Goal: Transaction & Acquisition: Purchase product/service

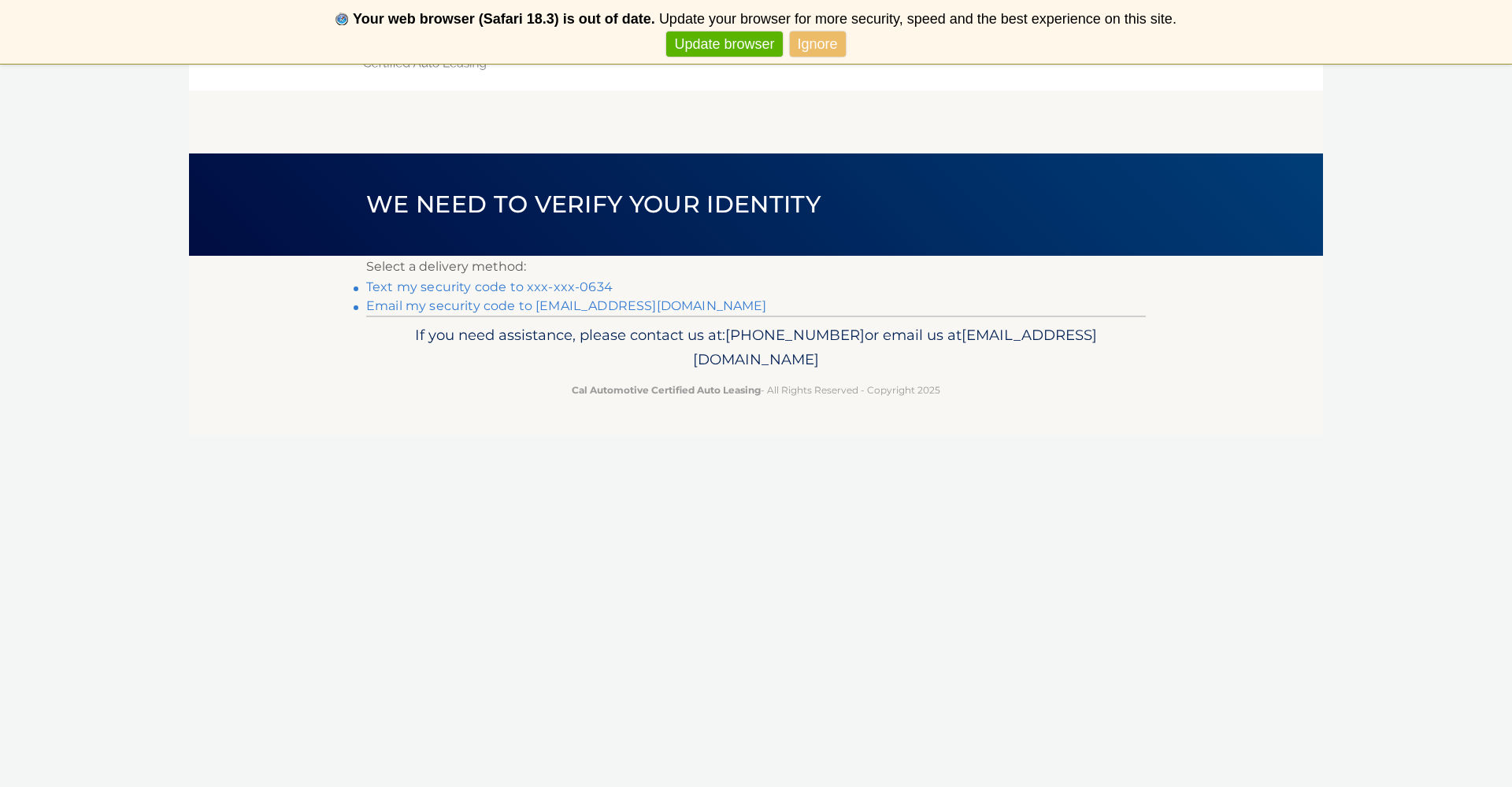
click at [410, 287] on link "Text my security code to xxx-xxx-0634" at bounding box center [489, 286] width 247 height 15
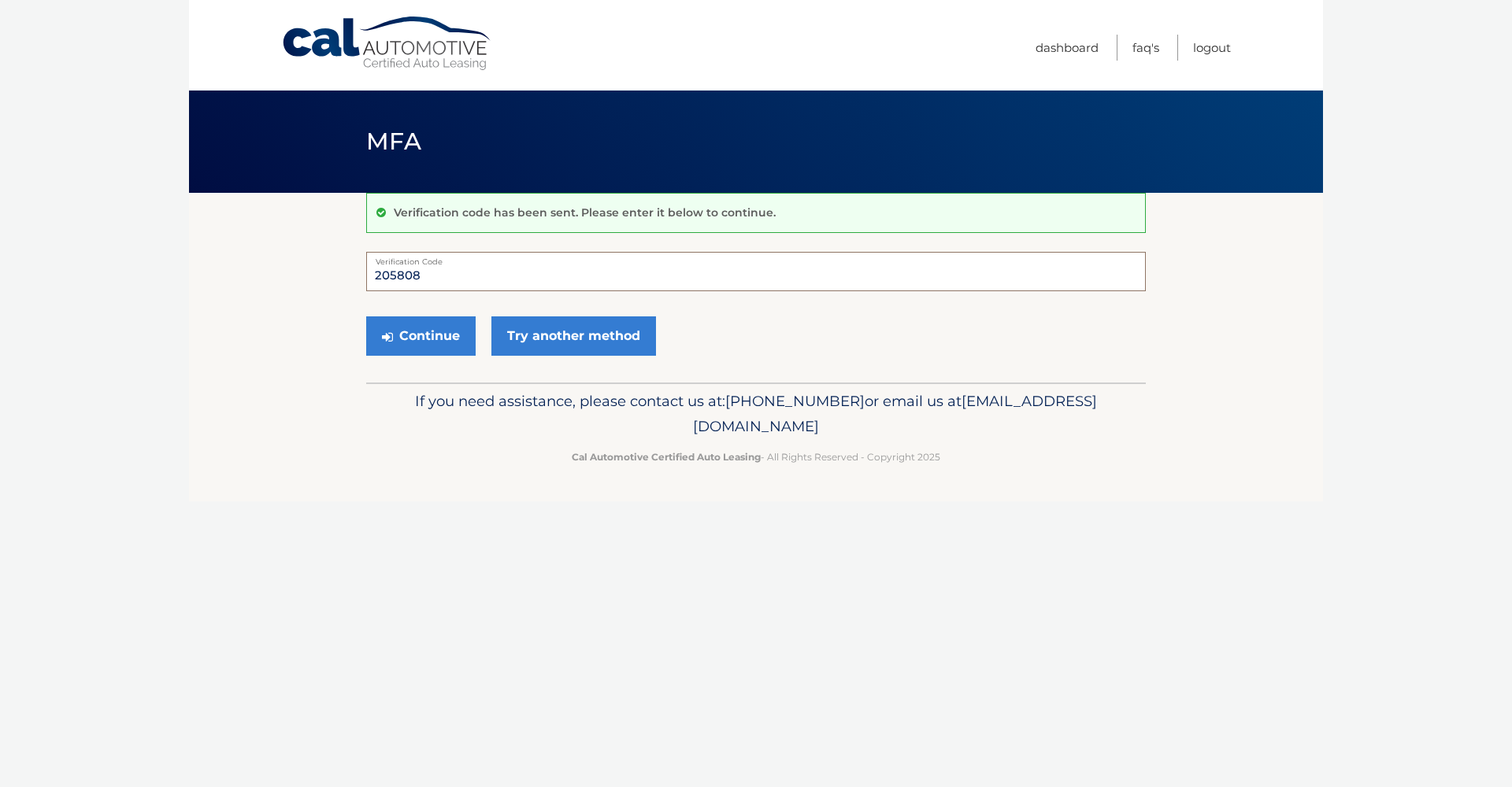
type input "205808"
click at [421, 336] on button "Continue" at bounding box center [421, 336] width 110 height 40
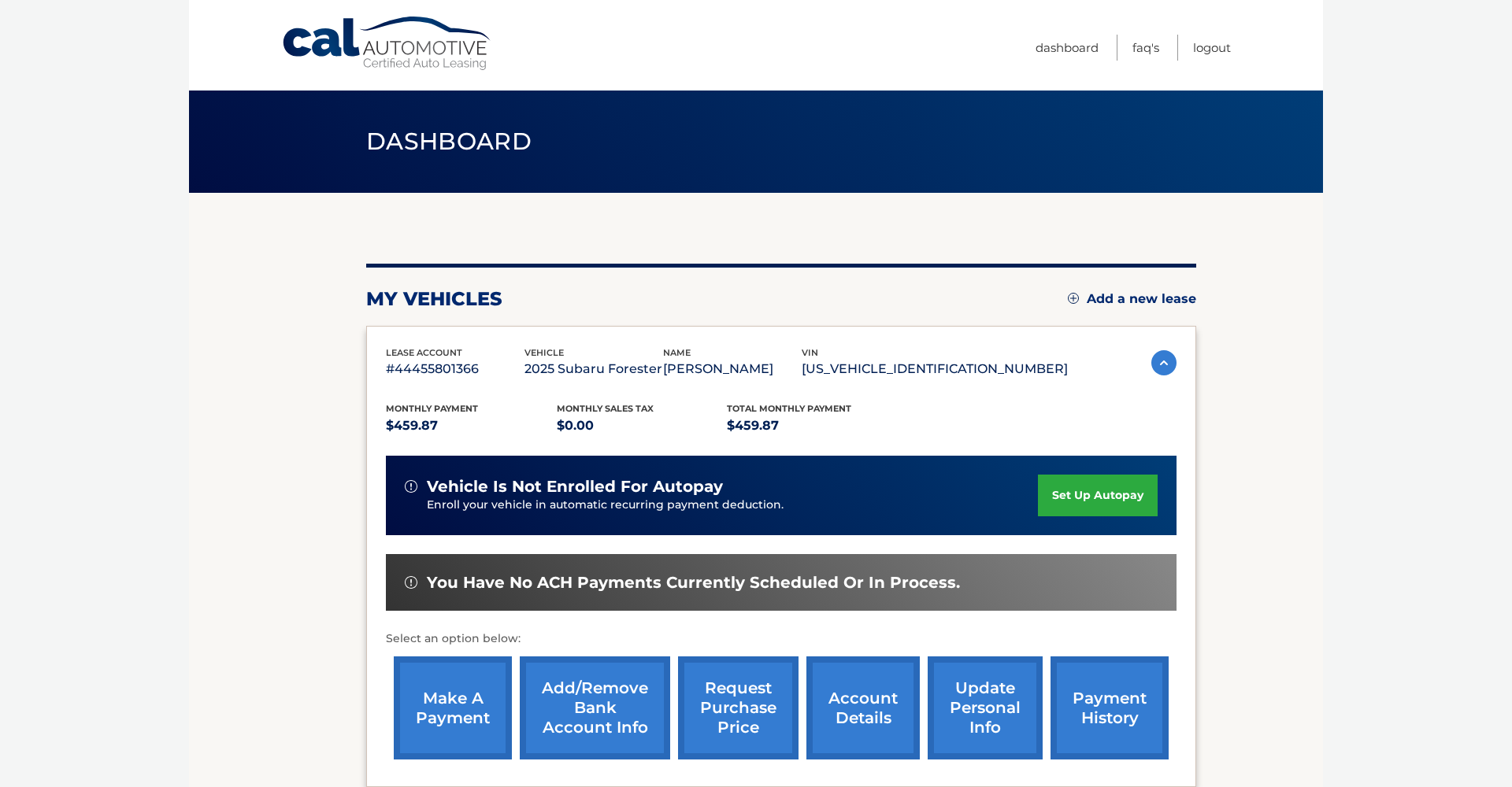
click at [1057, 494] on link "set up autopay" at bounding box center [1097, 495] width 119 height 42
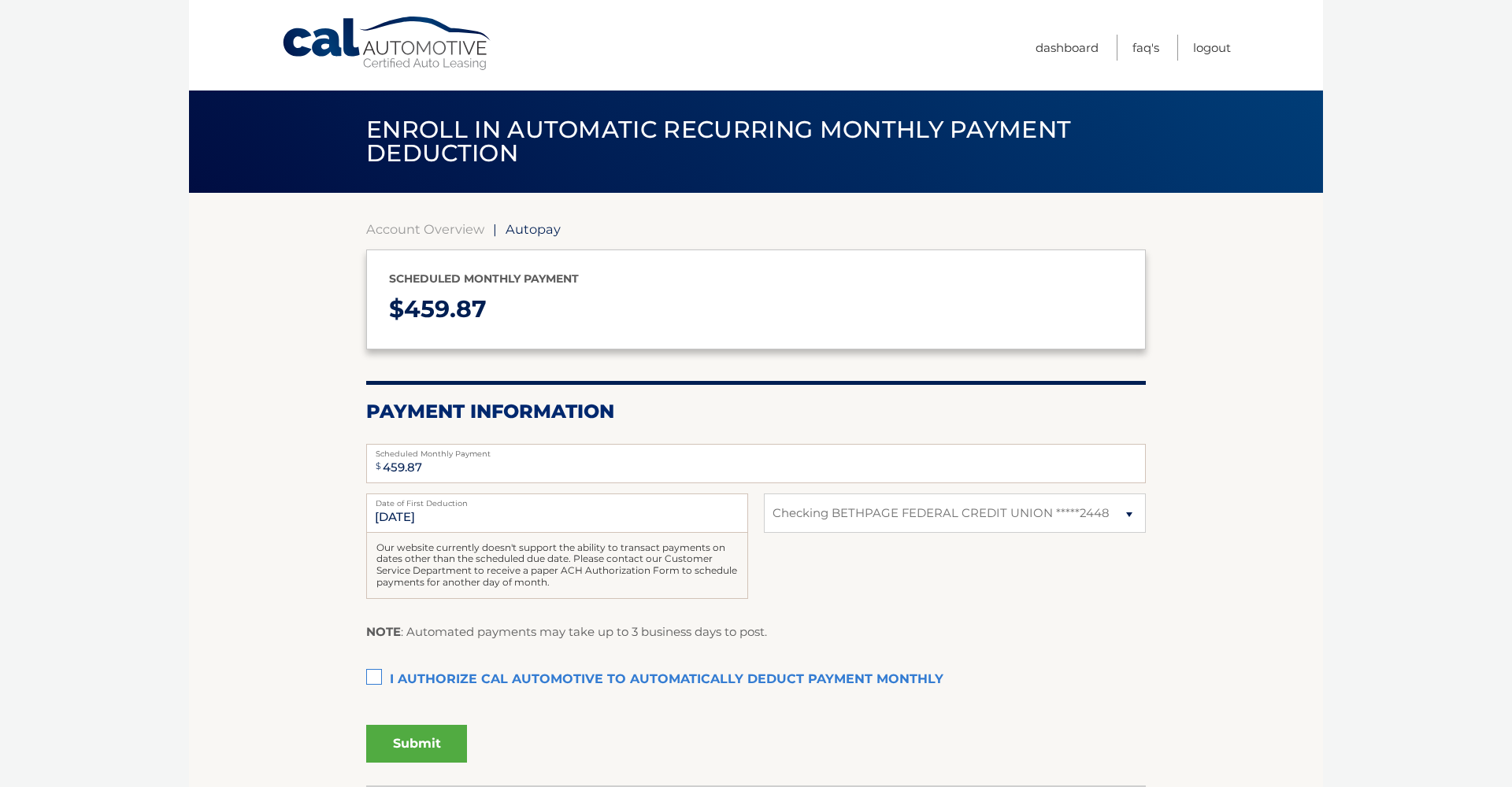
select select "YzFlYWQ5YWYtY2ZhZi00OGRjLWFjZmUtOGUyNzk0YjE4ZTk0"
click at [372, 675] on label "I authorize cal automotive to automatically deduct payment monthly This checkbo…" at bounding box center [756, 680] width 779 height 32
click at [0, 0] on input "I authorize cal automotive to automatically deduct payment monthly This checkbo…" at bounding box center [0, 0] width 0 height 0
click at [432, 739] on button "Submit" at bounding box center [416, 744] width 101 height 38
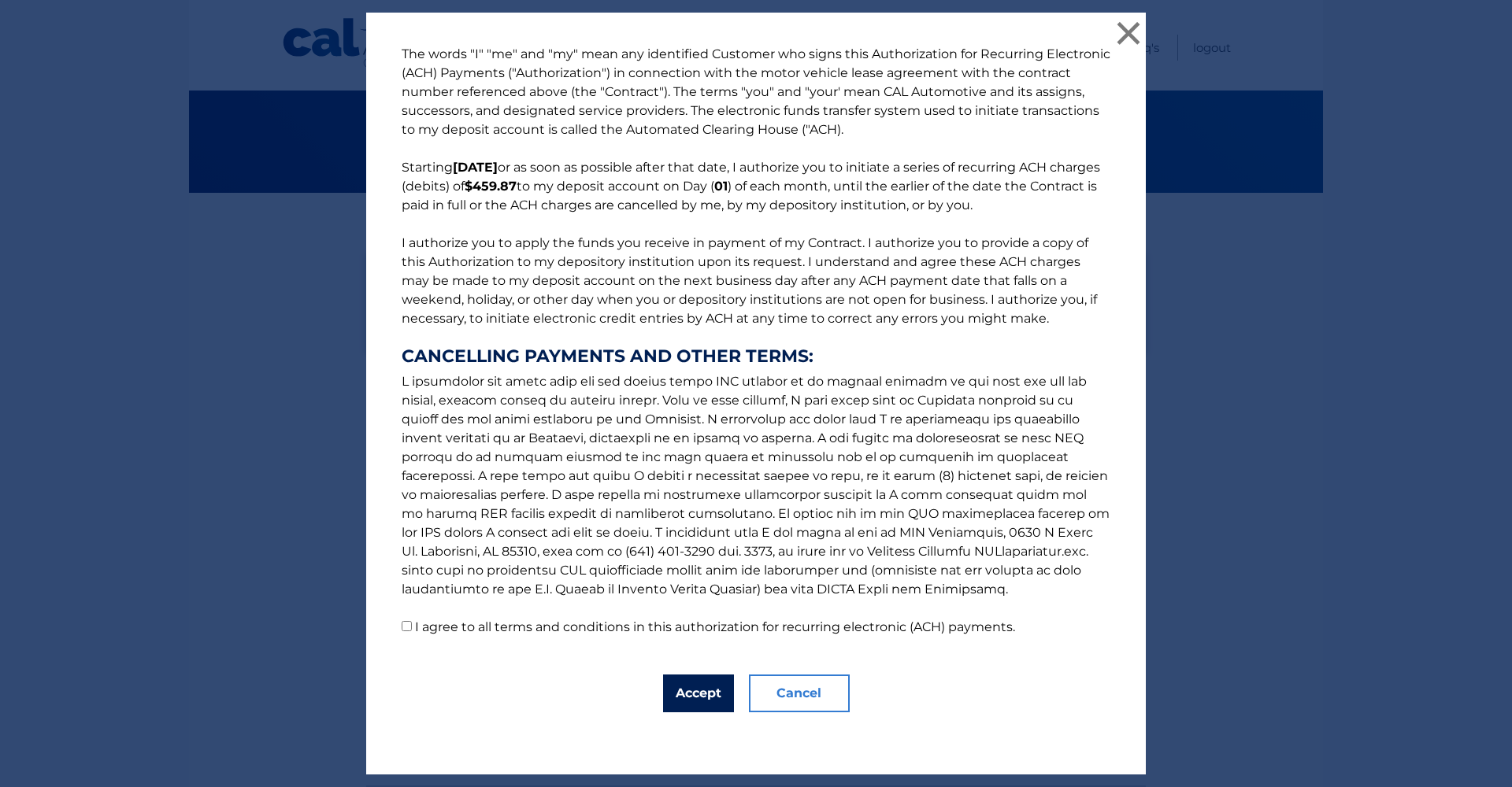
click at [686, 700] on button "Accept" at bounding box center [698, 693] width 71 height 38
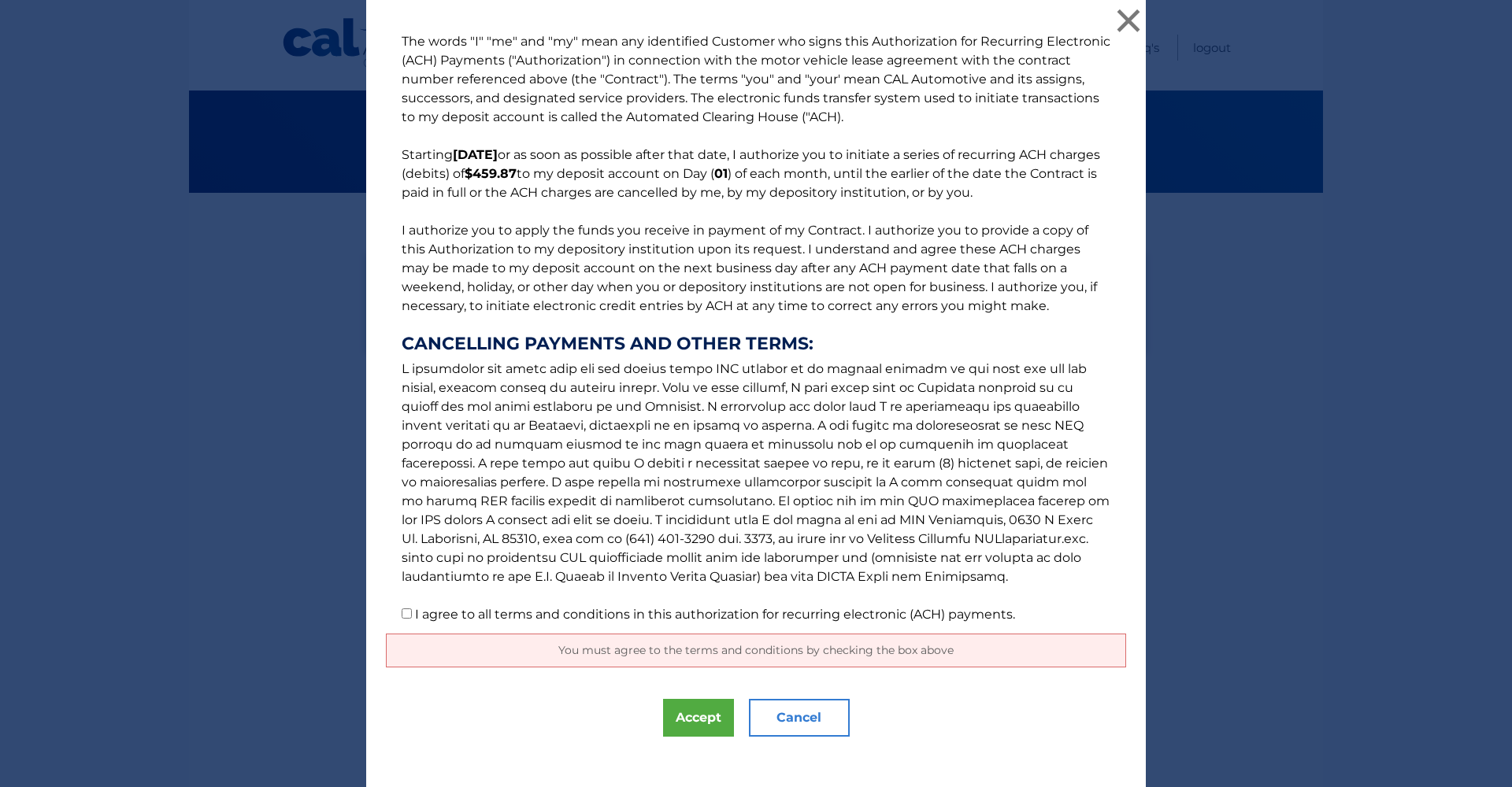
click at [408, 617] on input "I agree to all terms and conditions in this authorization for recurring electro…" at bounding box center [406, 614] width 11 height 11
checkbox input "true"
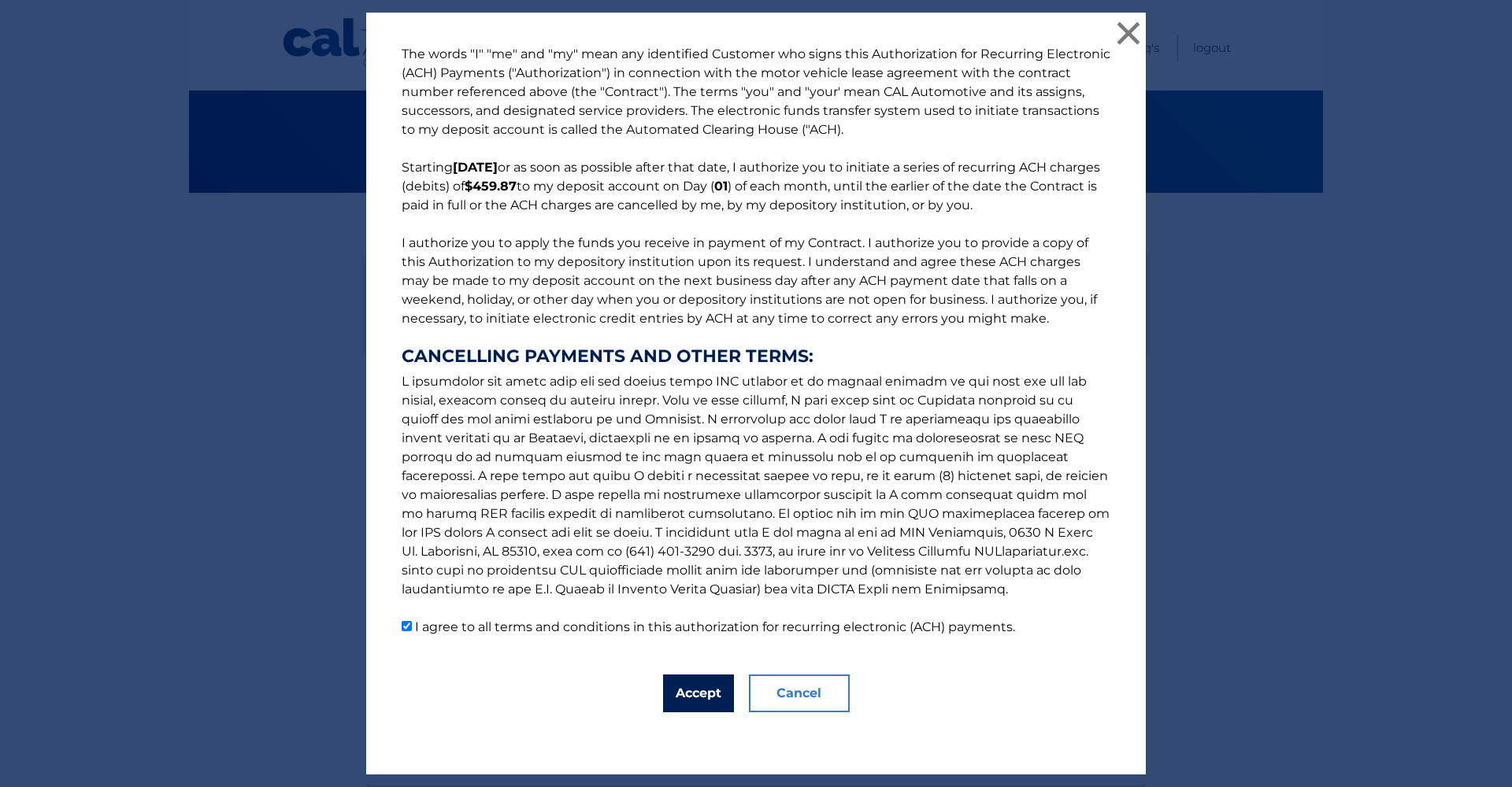
click at [705, 696] on button "Accept" at bounding box center [698, 693] width 71 height 38
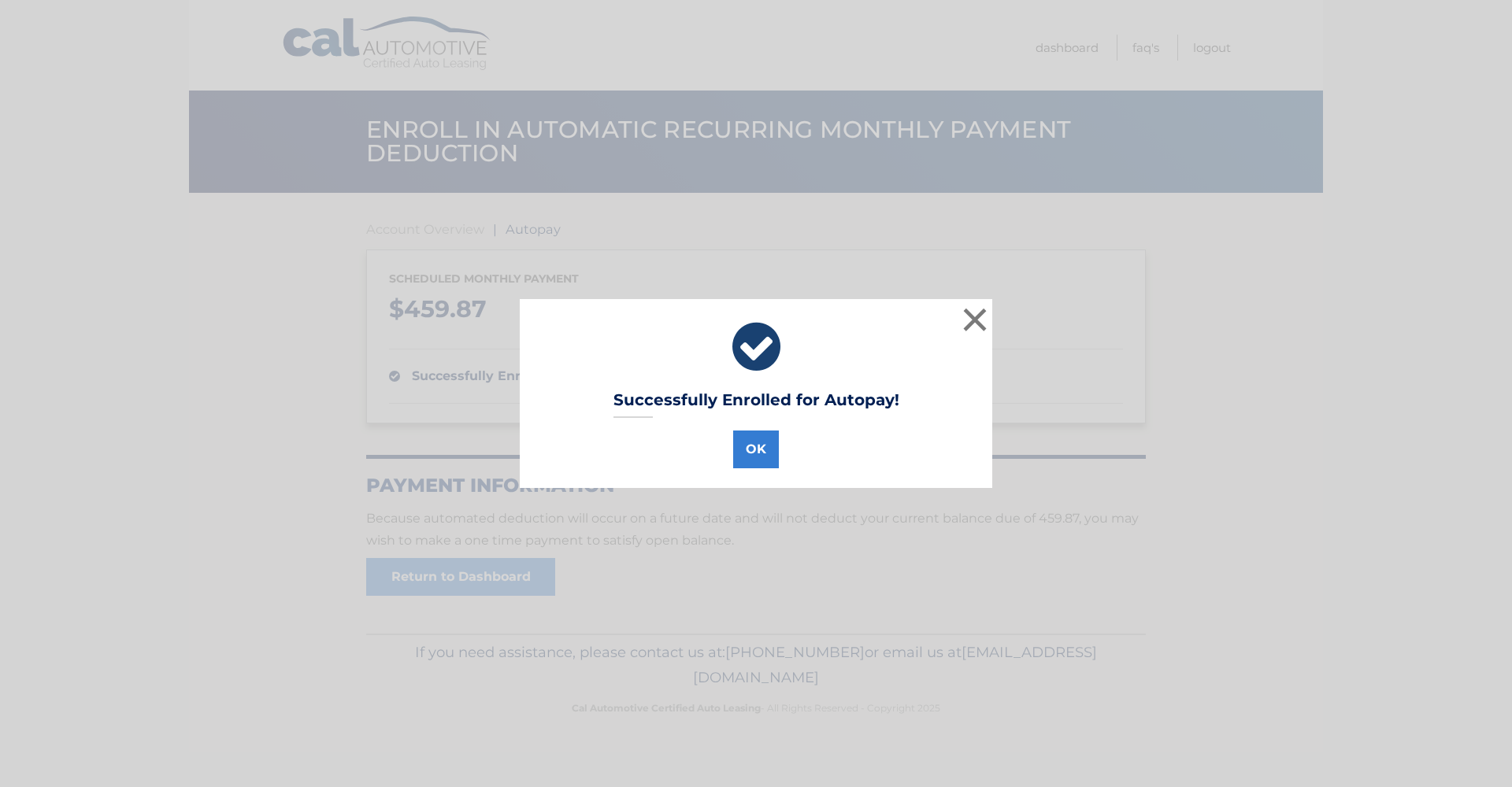
drag, startPoint x: 756, startPoint y: 445, endPoint x: 706, endPoint y: 459, distance: 51.9
click at [756, 445] on button "OK" at bounding box center [756, 449] width 46 height 38
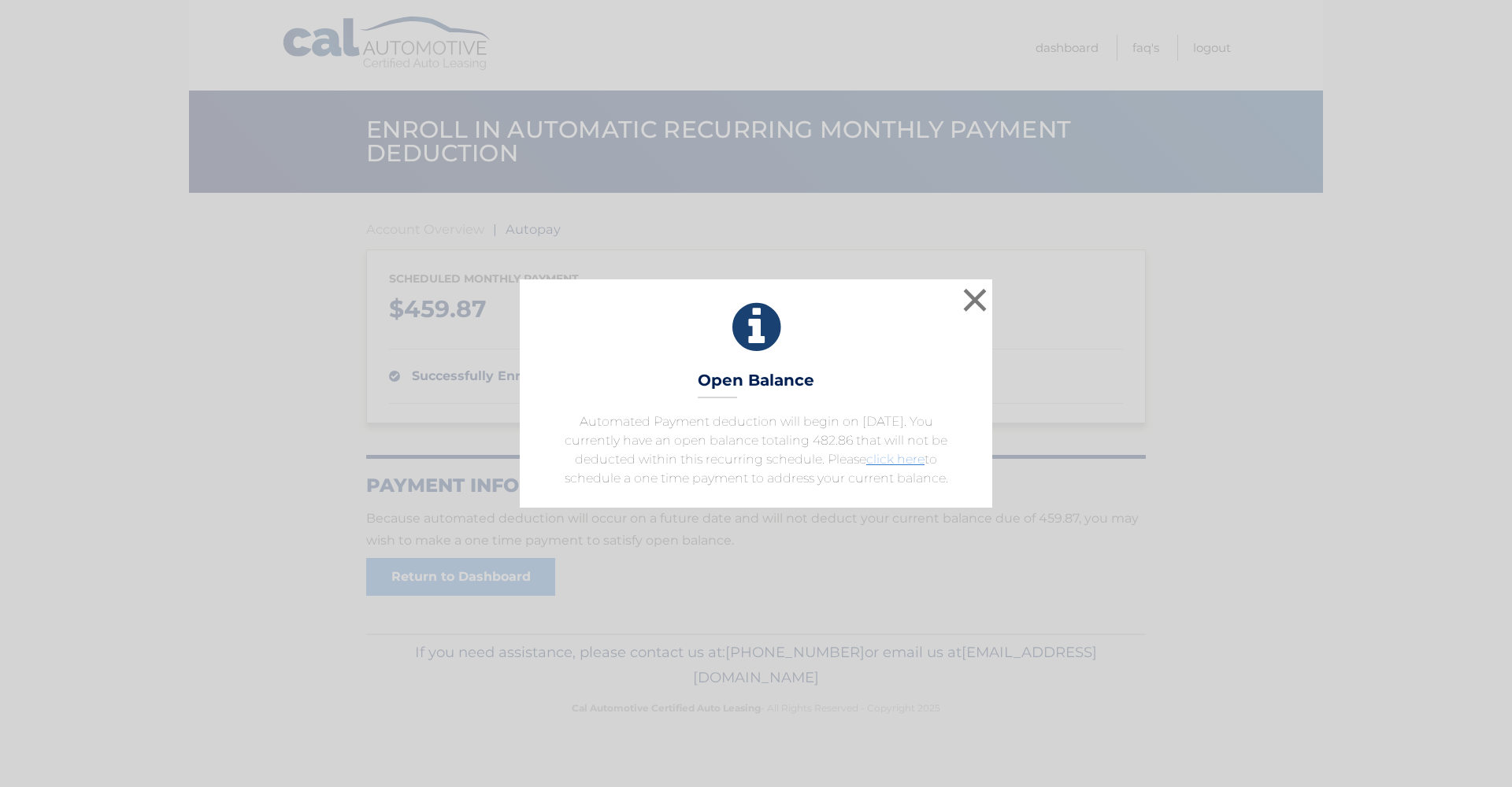
click at [764, 322] on icon at bounding box center [756, 328] width 433 height 57
click at [881, 460] on link "click here" at bounding box center [895, 458] width 58 height 15
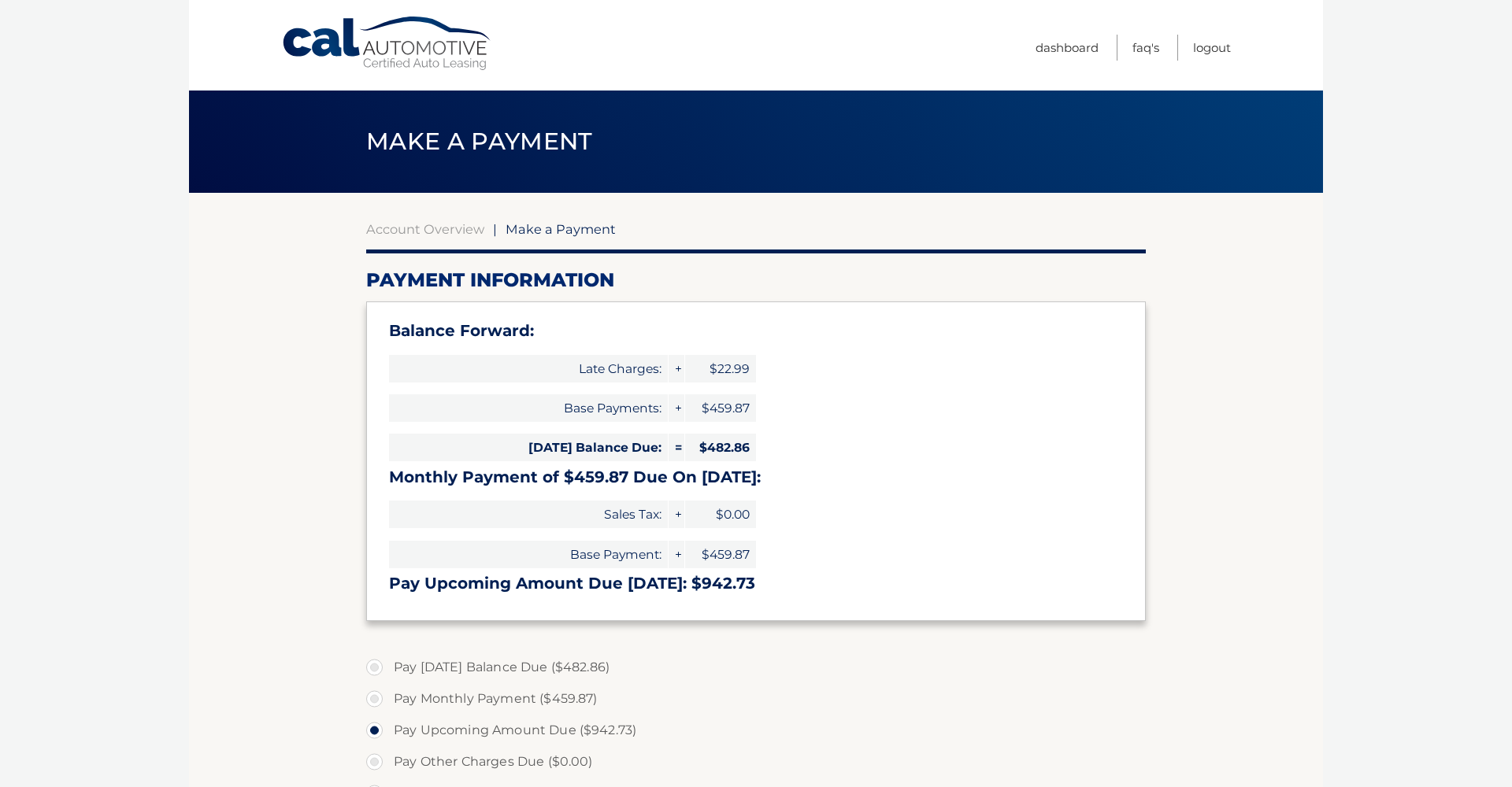
select select "YzFlYWQ5YWYtY2ZhZi00OGRjLWFjZmUtOGUyNzk0YjE4ZTk0"
click at [679, 368] on span "+" at bounding box center [676, 368] width 16 height 27
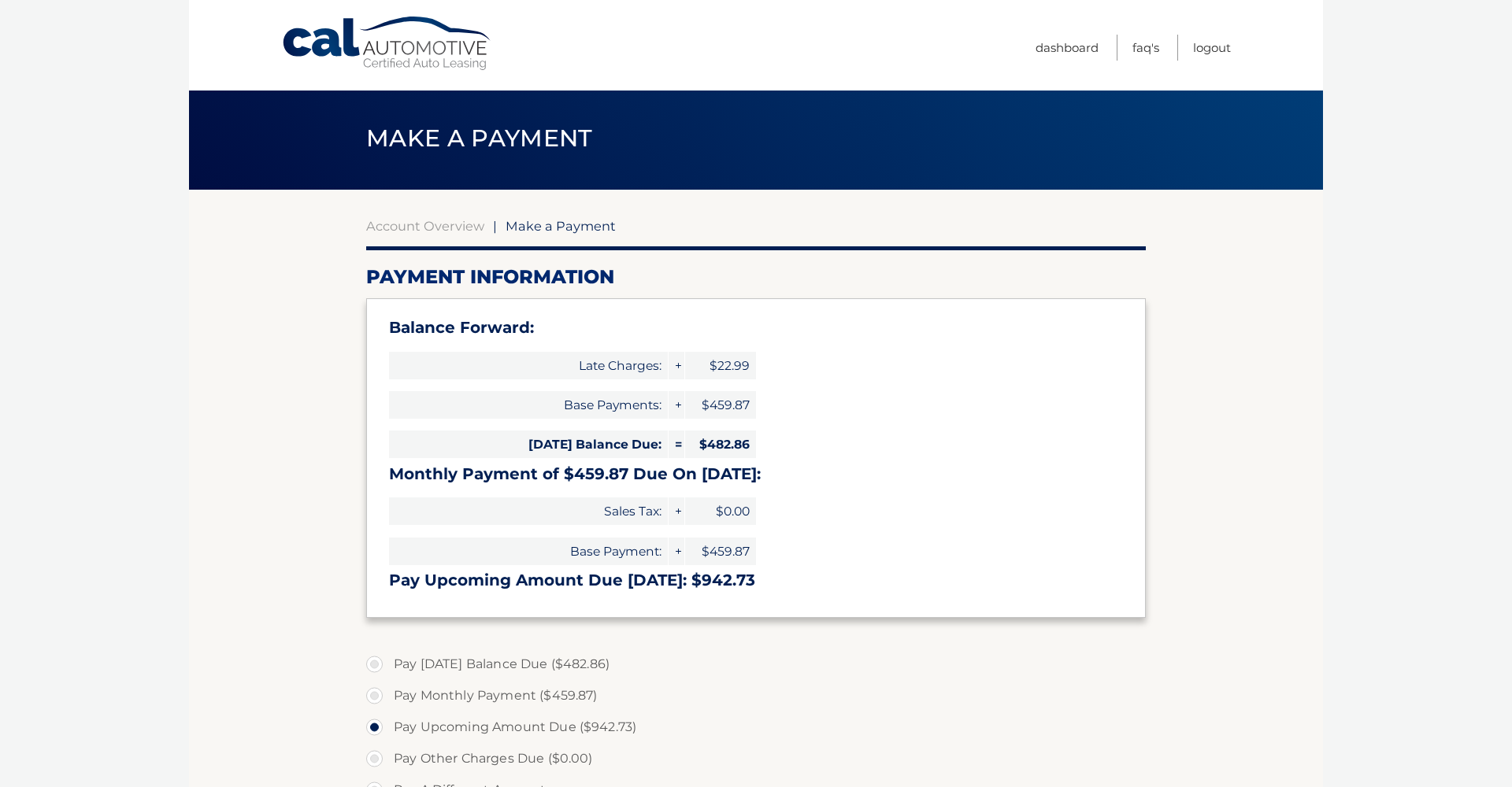
click at [375, 693] on label "Pay Monthly Payment ($459.87)" at bounding box center [756, 696] width 779 height 32
click at [375, 693] on input "Pay Monthly Payment ($459.87)" at bounding box center [380, 692] width 16 height 26
radio input "true"
type input "459.87"
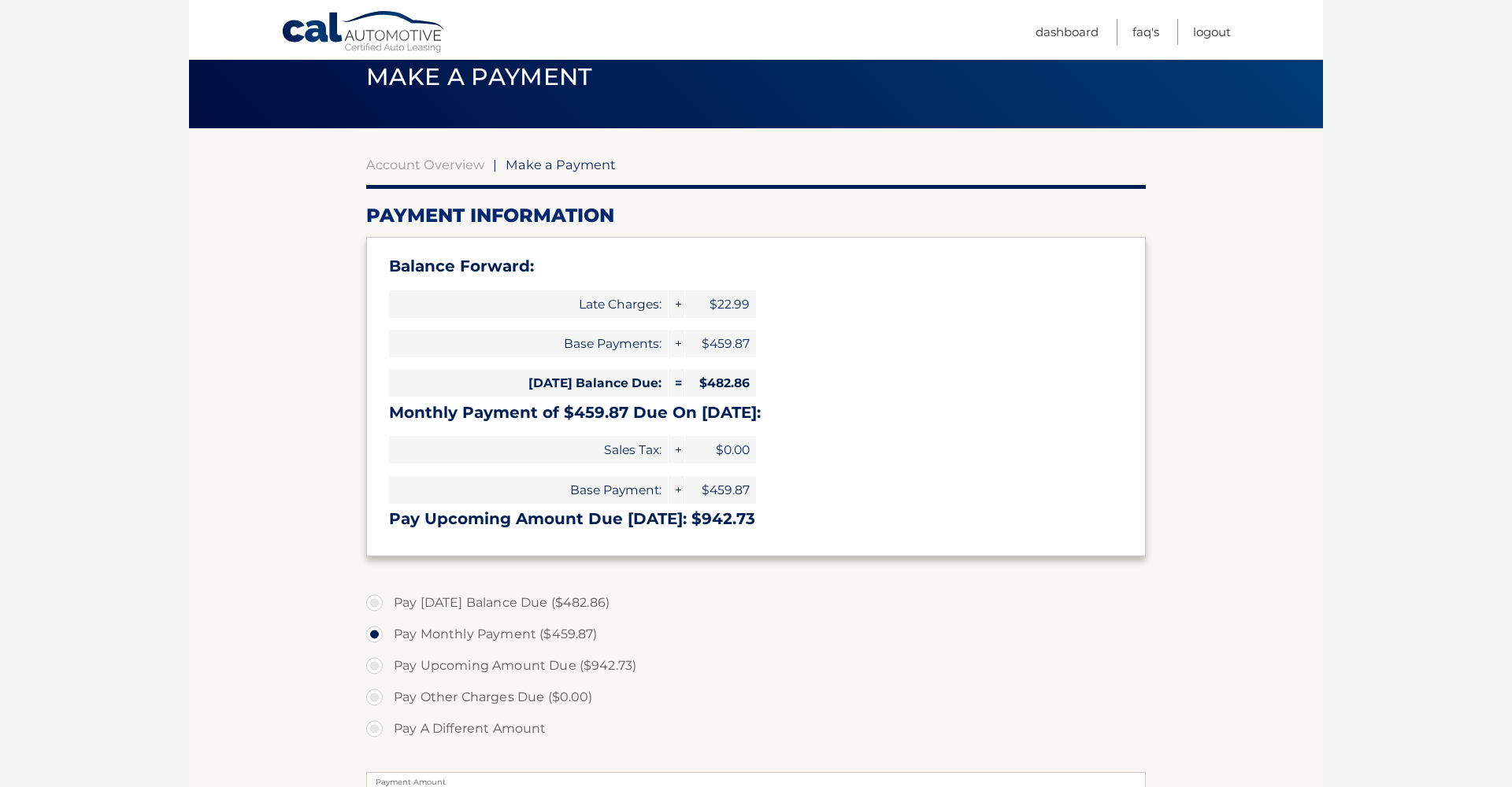
scroll to position [0, 0]
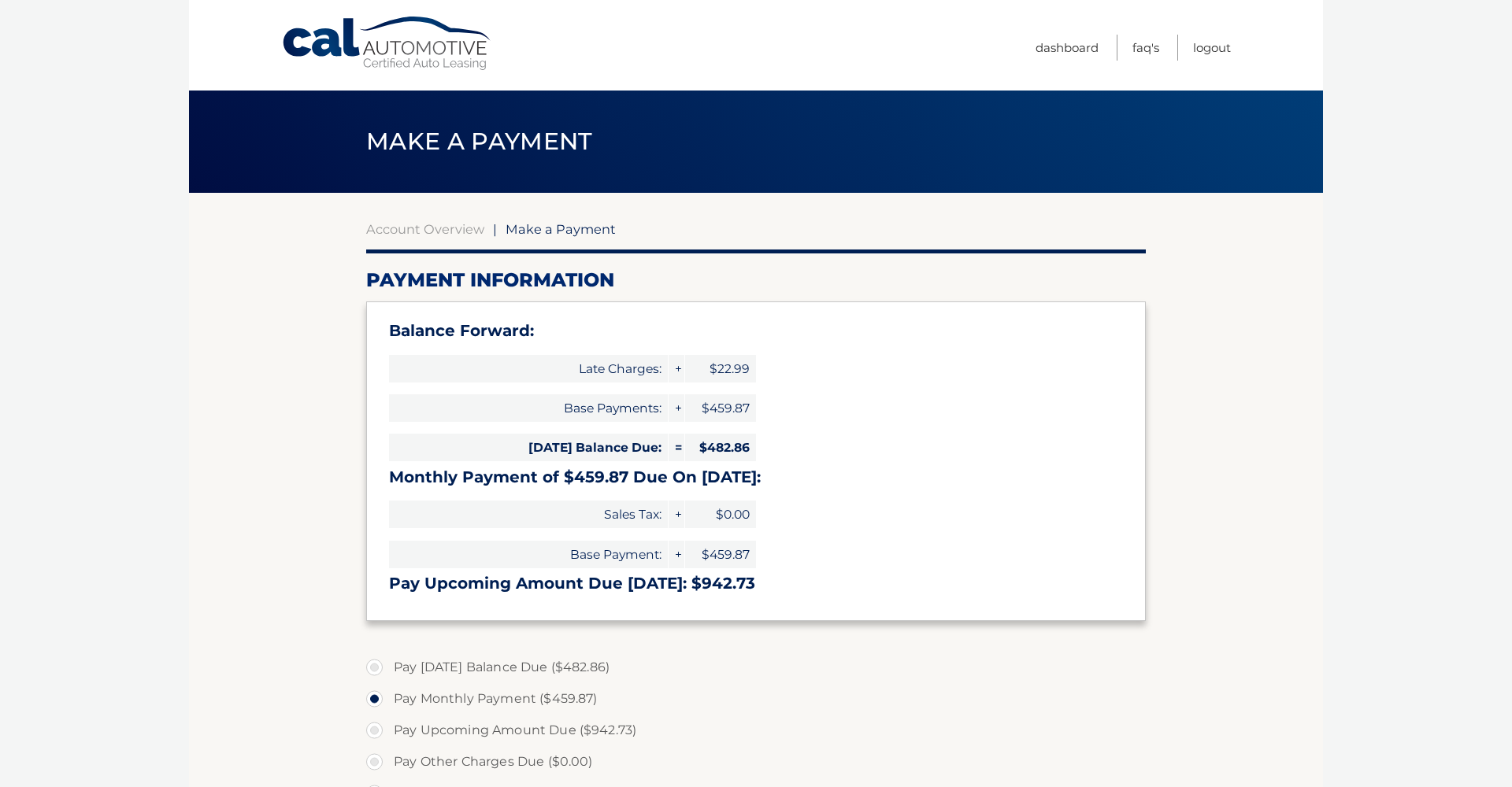
click at [941, 509] on div "Balance Forward: Late Charges: + $22.99 Base Payments: + $459.87 Today's Balanc…" at bounding box center [756, 461] width 779 height 320
drag, startPoint x: 1010, startPoint y: 44, endPoint x: 1061, endPoint y: 53, distance: 51.8
click at [1041, 50] on nav "Menu Dashboard FAQ's Logout" at bounding box center [869, 45] width 725 height 90
click at [1062, 53] on link "Dashboard" at bounding box center [1067, 47] width 63 height 26
click at [1063, 44] on link "Dashboard" at bounding box center [1067, 47] width 63 height 26
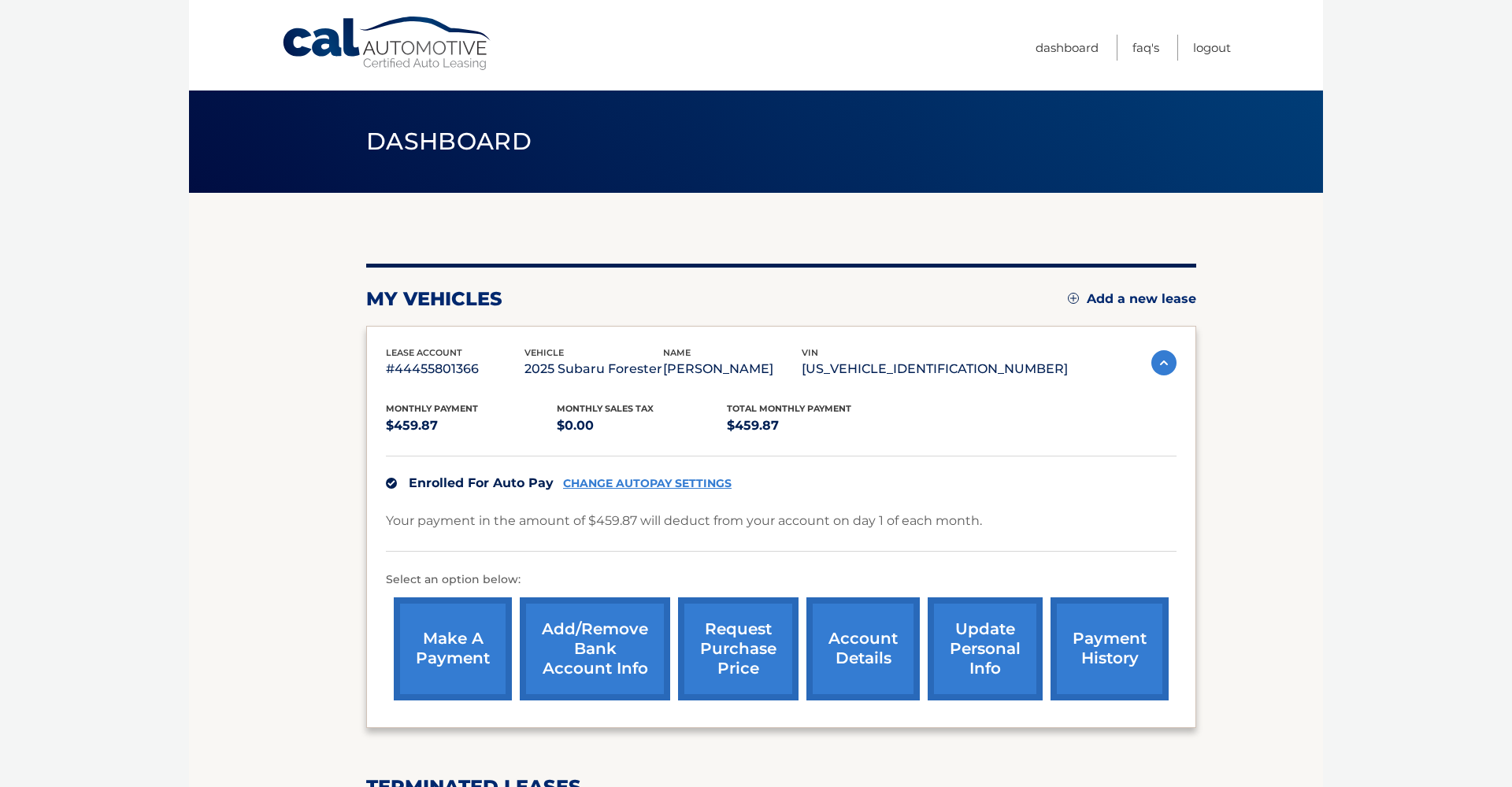
click at [849, 655] on link "account details" at bounding box center [862, 648] width 113 height 103
click at [849, 643] on link "account details" at bounding box center [862, 648] width 113 height 103
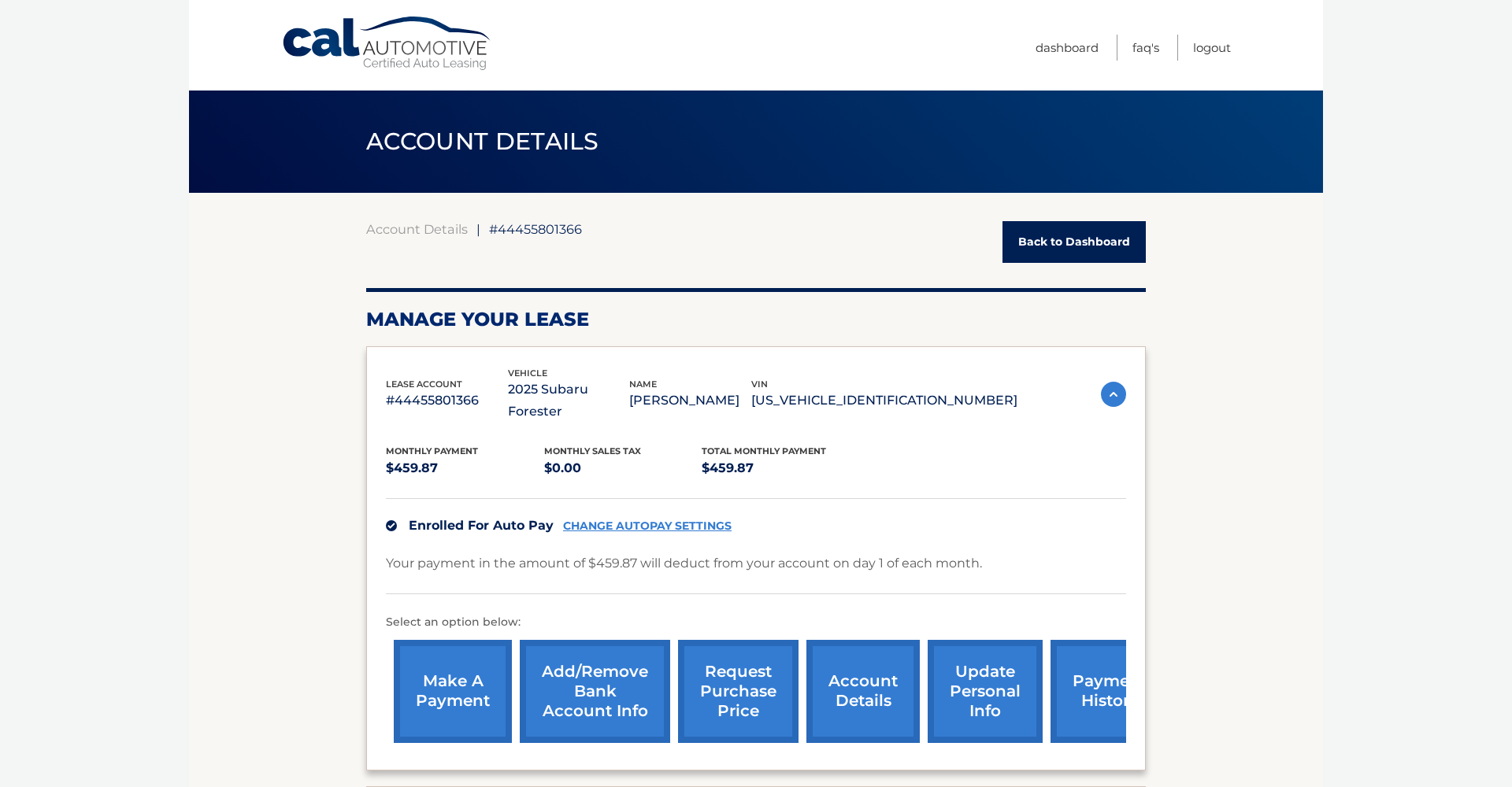
click at [1091, 646] on link "payment history" at bounding box center [1109, 691] width 118 height 103
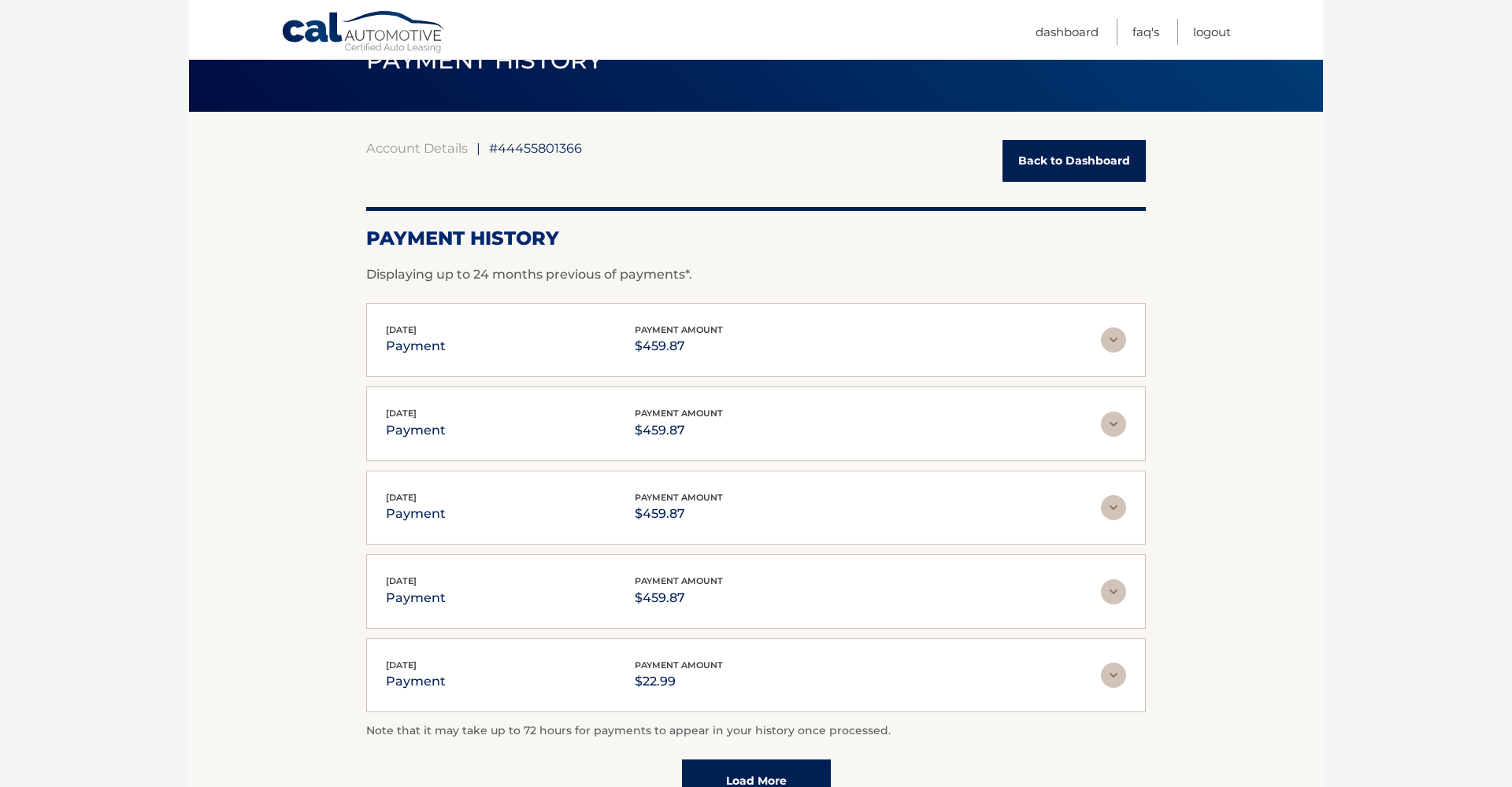
scroll to position [116, 0]
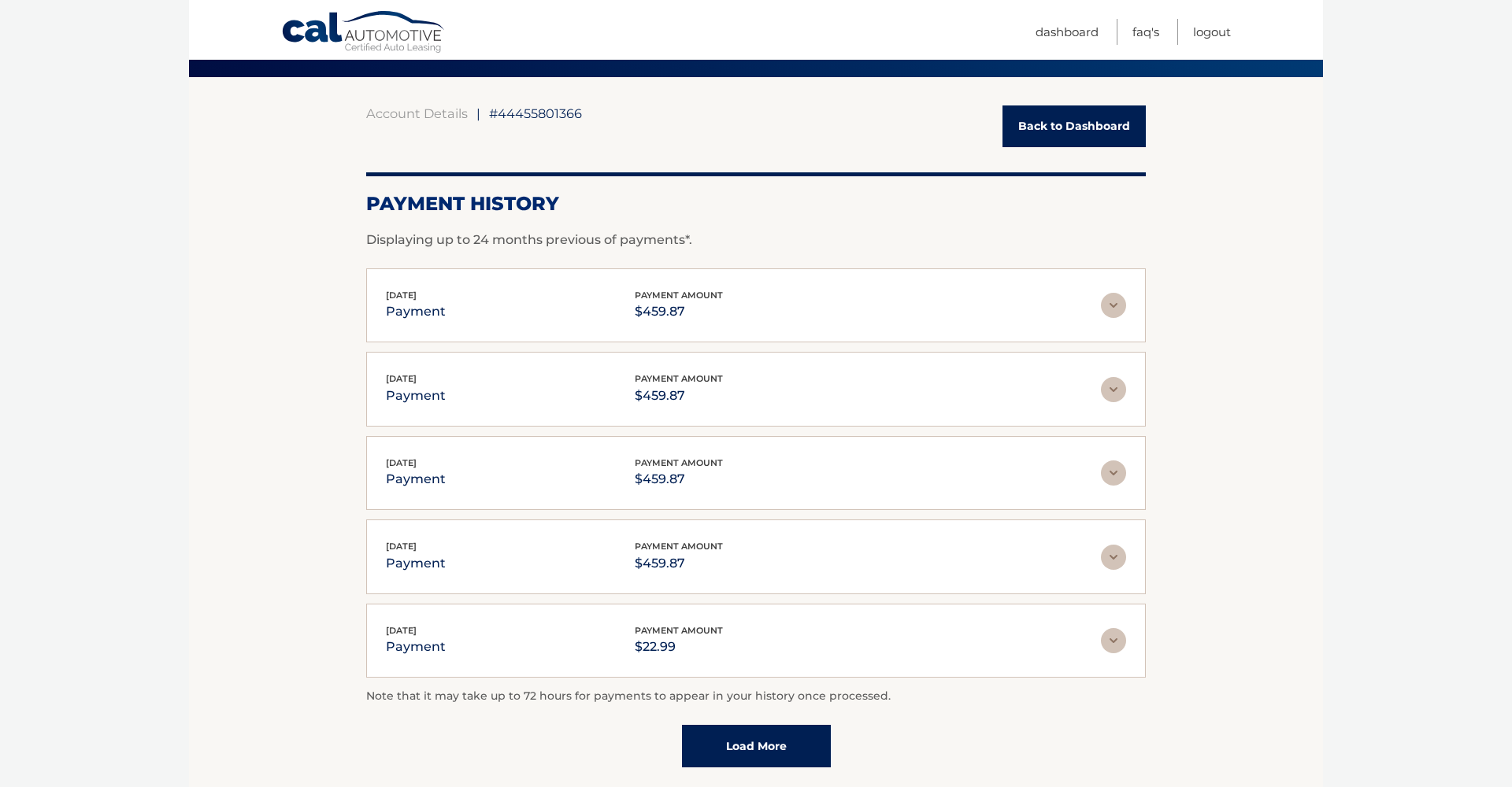
click at [721, 738] on link "Load More" at bounding box center [756, 746] width 148 height 42
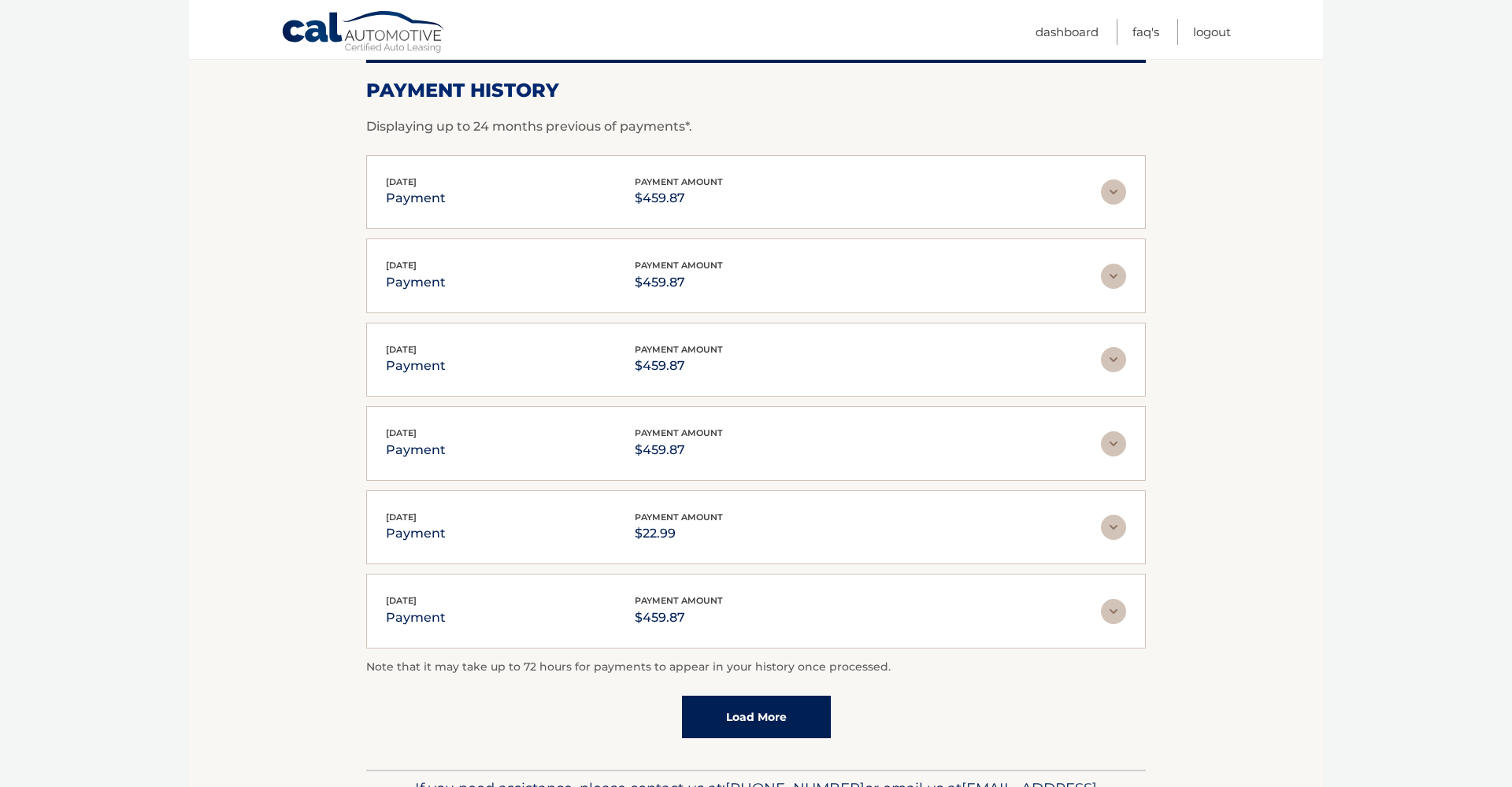
scroll to position [0, 0]
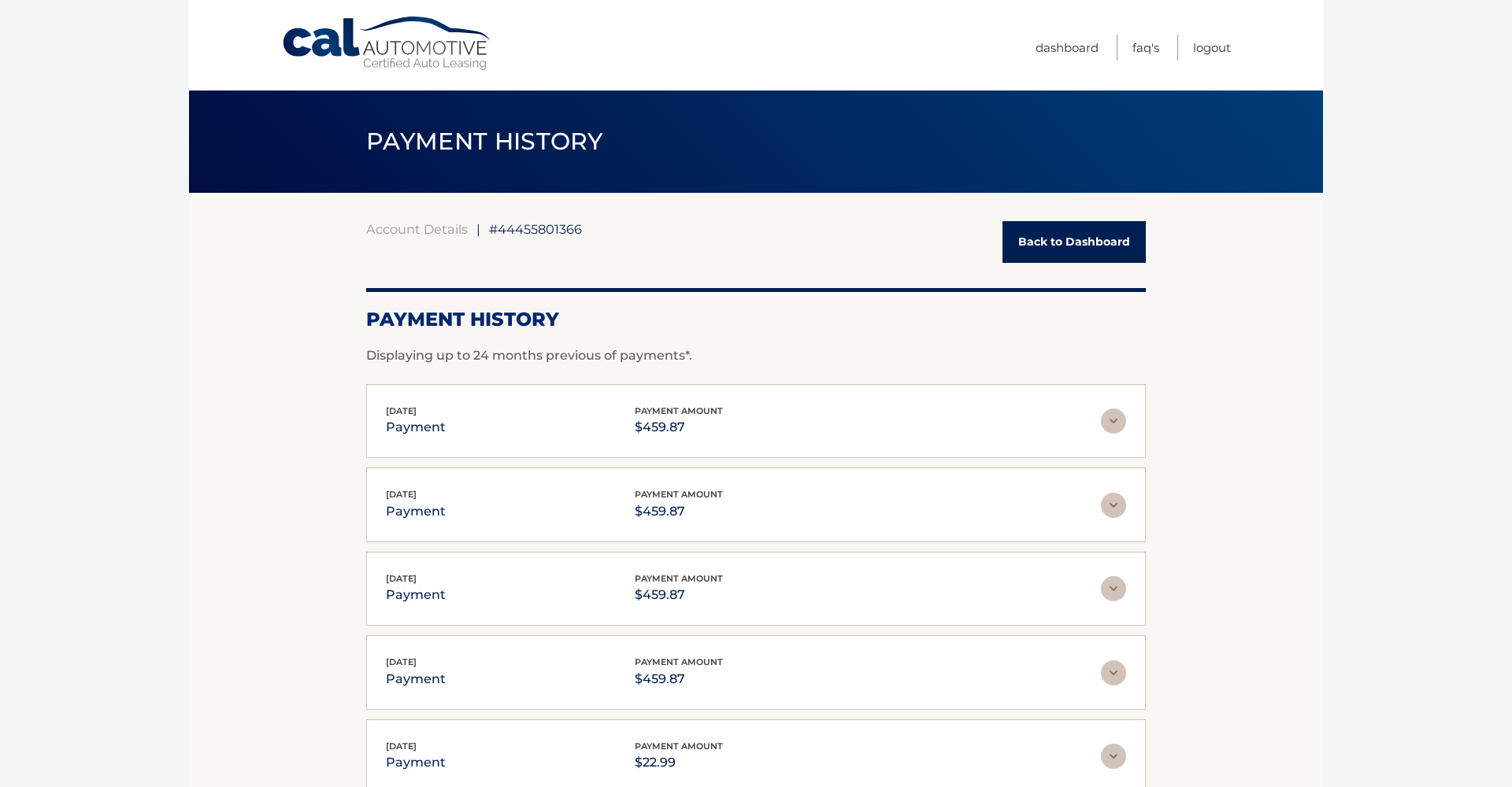
click at [1050, 240] on link "Back to Dashboard" at bounding box center [1074, 241] width 143 height 42
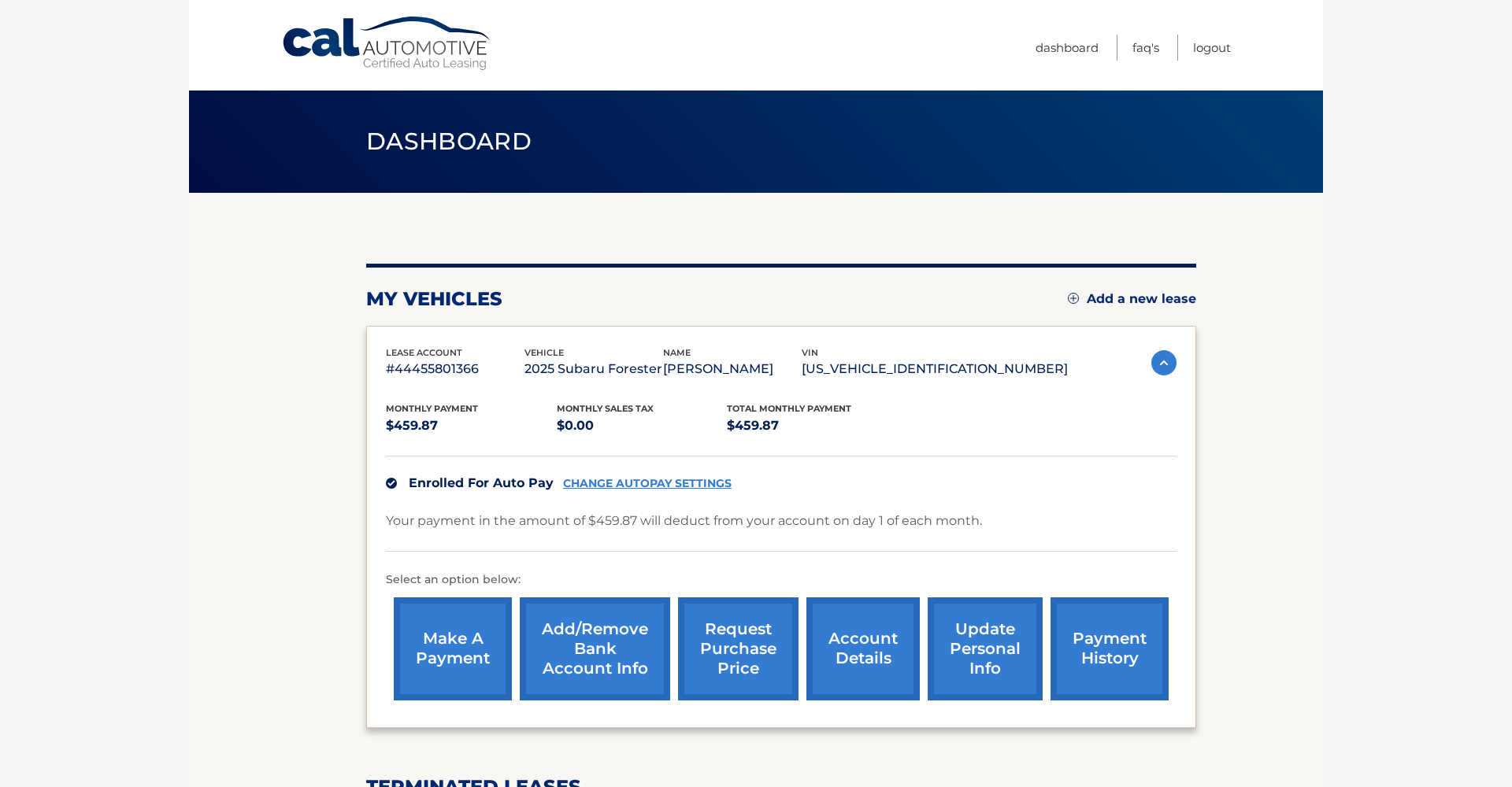
click at [666, 481] on link "CHANGE AUTOPAY SETTINGS" at bounding box center [647, 483] width 169 height 13
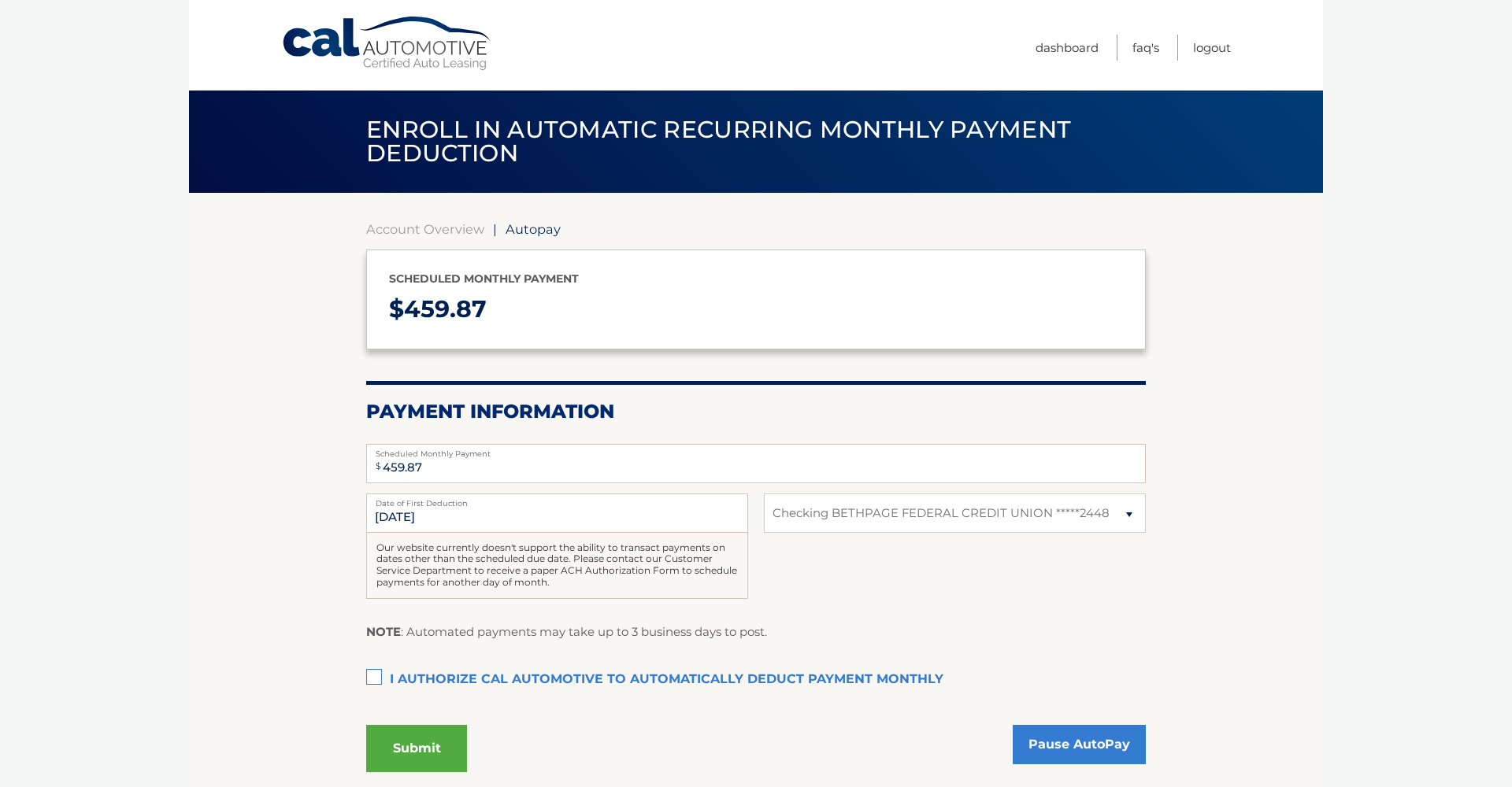
select select "YzFlYWQ5YWYtY2ZhZi00OGRjLWFjZmUtOGUyNzk0YjE4ZTk0"
click at [400, 513] on input "[DATE]" at bounding box center [557, 513] width 382 height 40
click at [387, 513] on input "[DATE]" at bounding box center [557, 513] width 382 height 40
click at [419, 509] on input "[DATE]" at bounding box center [557, 513] width 382 height 40
click at [419, 508] on input "[DATE]" at bounding box center [557, 513] width 382 height 40
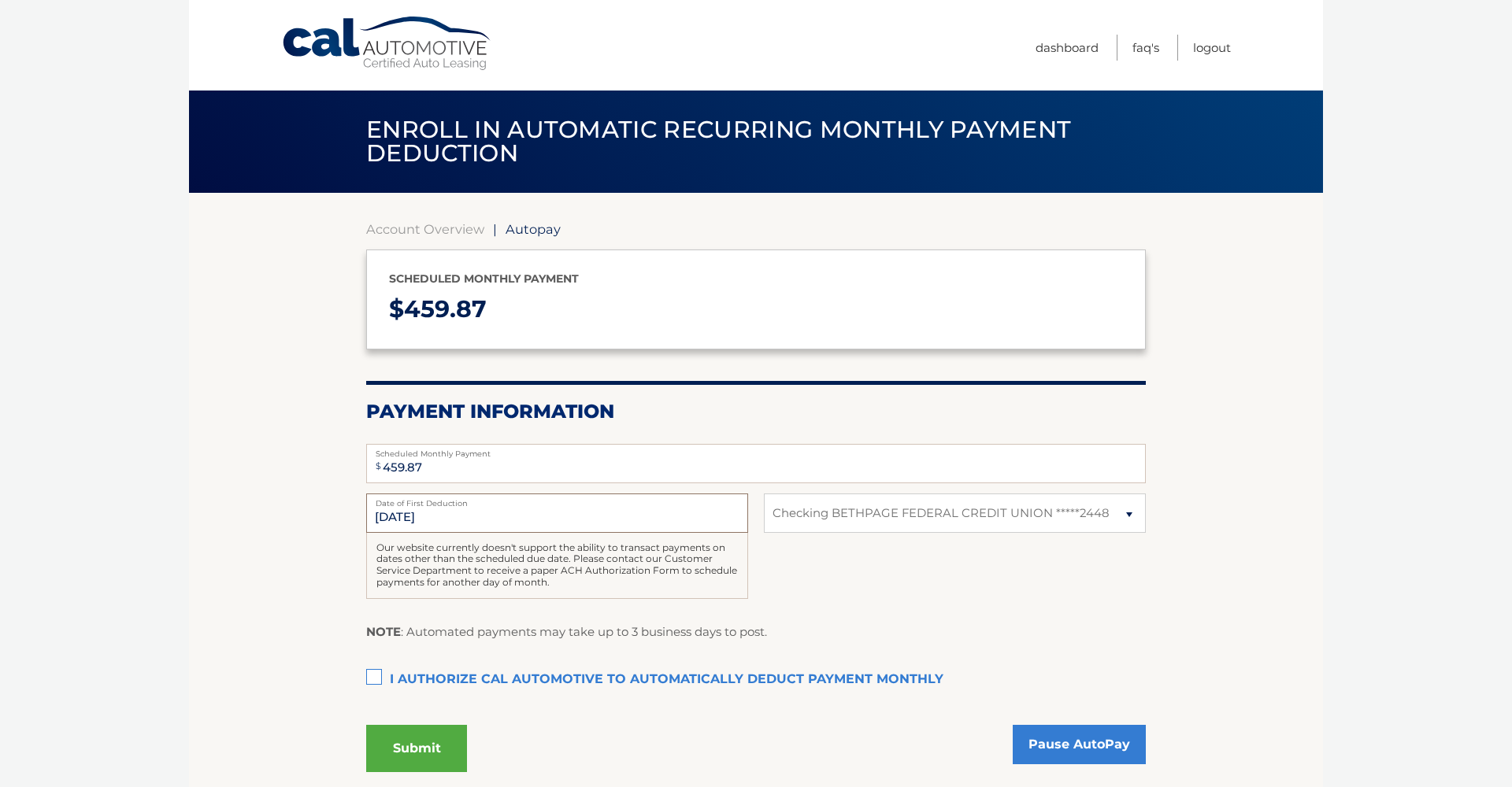
click at [399, 512] on input "[DATE]" at bounding box center [557, 513] width 382 height 40
click at [391, 514] on input "[DATE]" at bounding box center [557, 513] width 382 height 40
click at [390, 513] on input "[DATE]" at bounding box center [557, 513] width 382 height 40
click at [389, 518] on input "[DATE]" at bounding box center [557, 513] width 382 height 40
click at [387, 516] on input "[DATE]" at bounding box center [557, 513] width 382 height 40
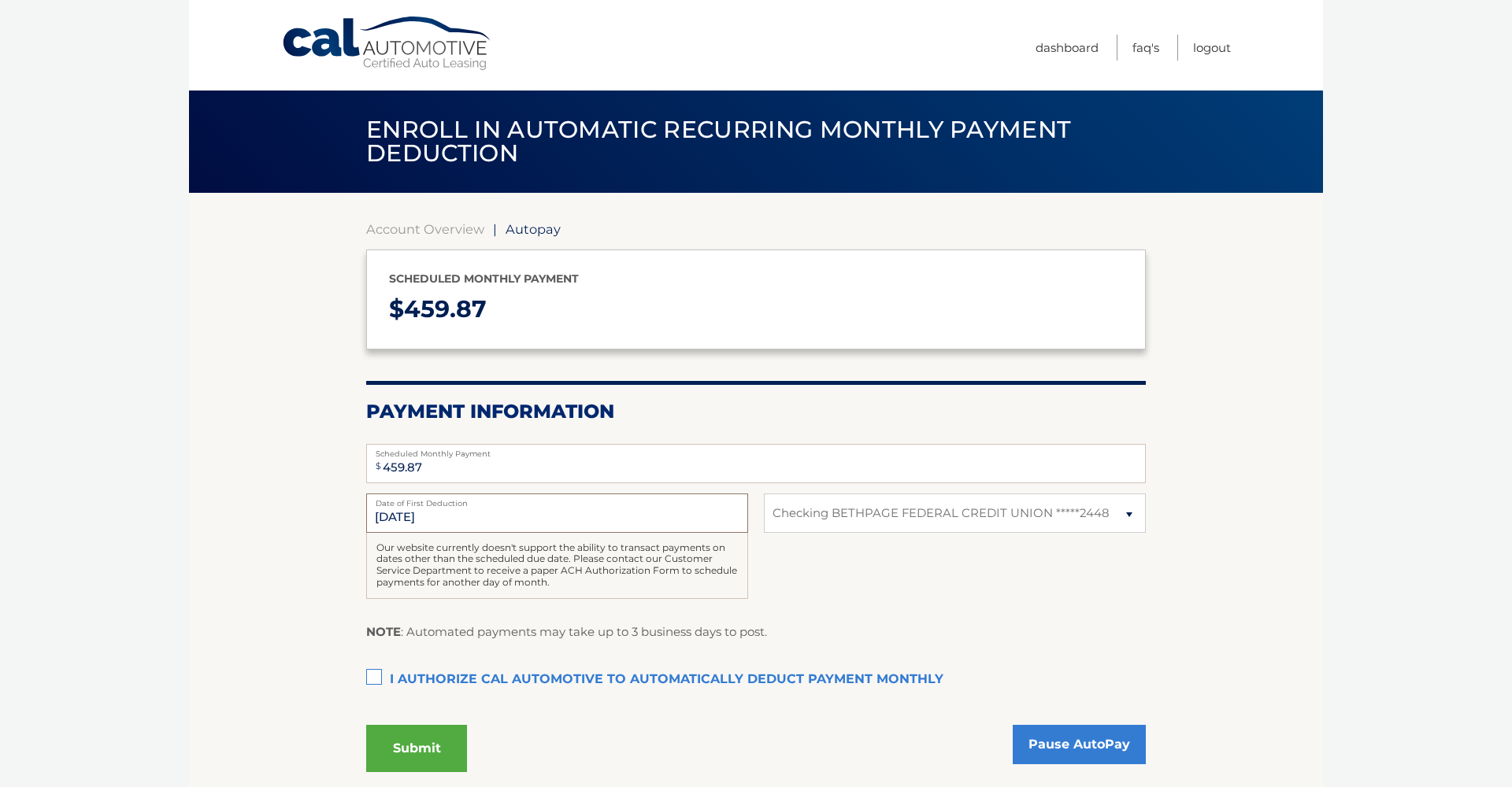
click at [387, 516] on input "[DATE]" at bounding box center [557, 513] width 382 height 40
click at [447, 508] on input "[DATE]" at bounding box center [557, 513] width 382 height 40
click at [503, 509] on input "[DATE]" at bounding box center [557, 513] width 382 height 40
click at [1068, 44] on link "Dashboard" at bounding box center [1067, 47] width 63 height 26
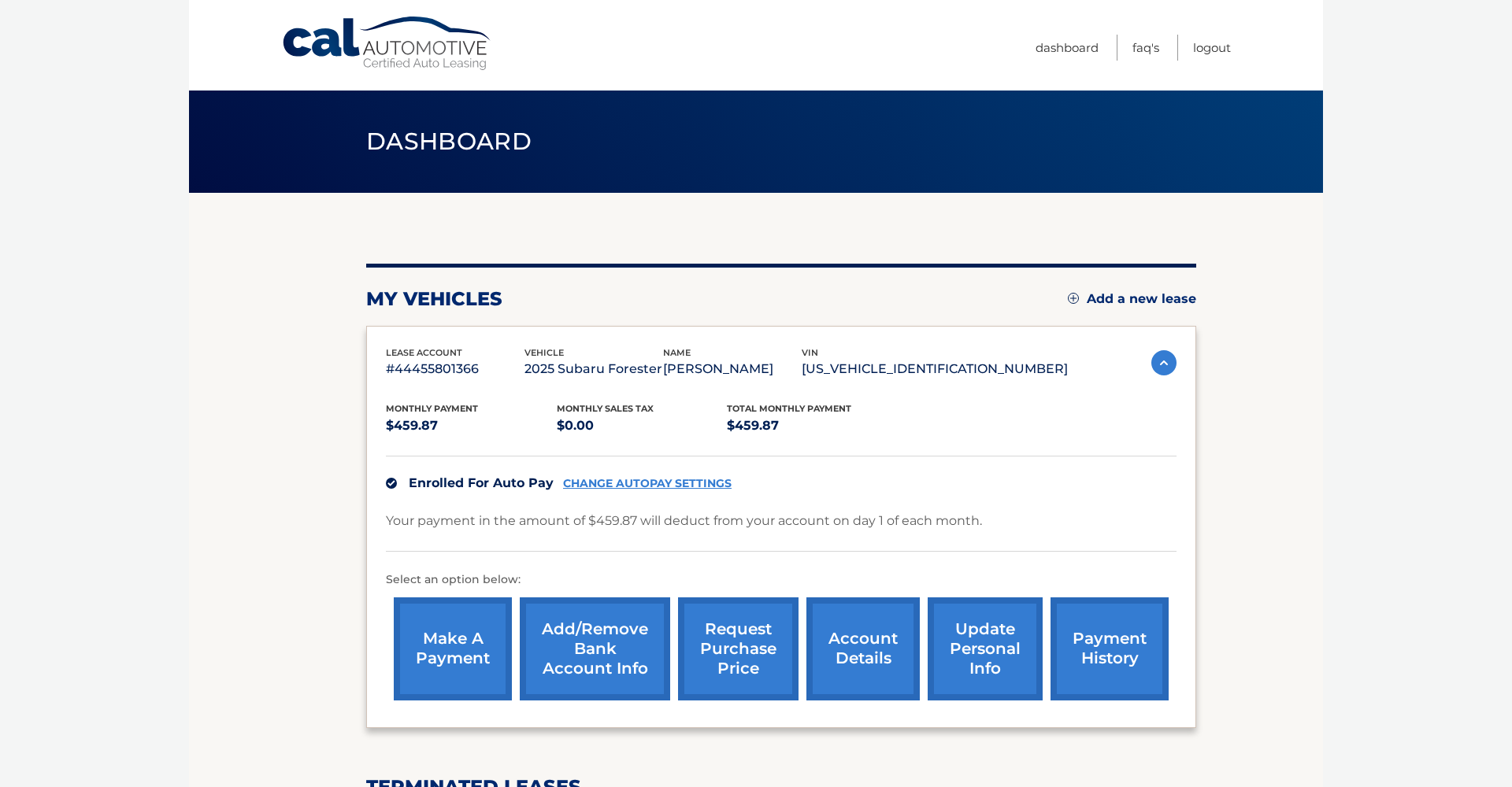
click at [1163, 363] on img at bounding box center [1164, 362] width 26 height 26
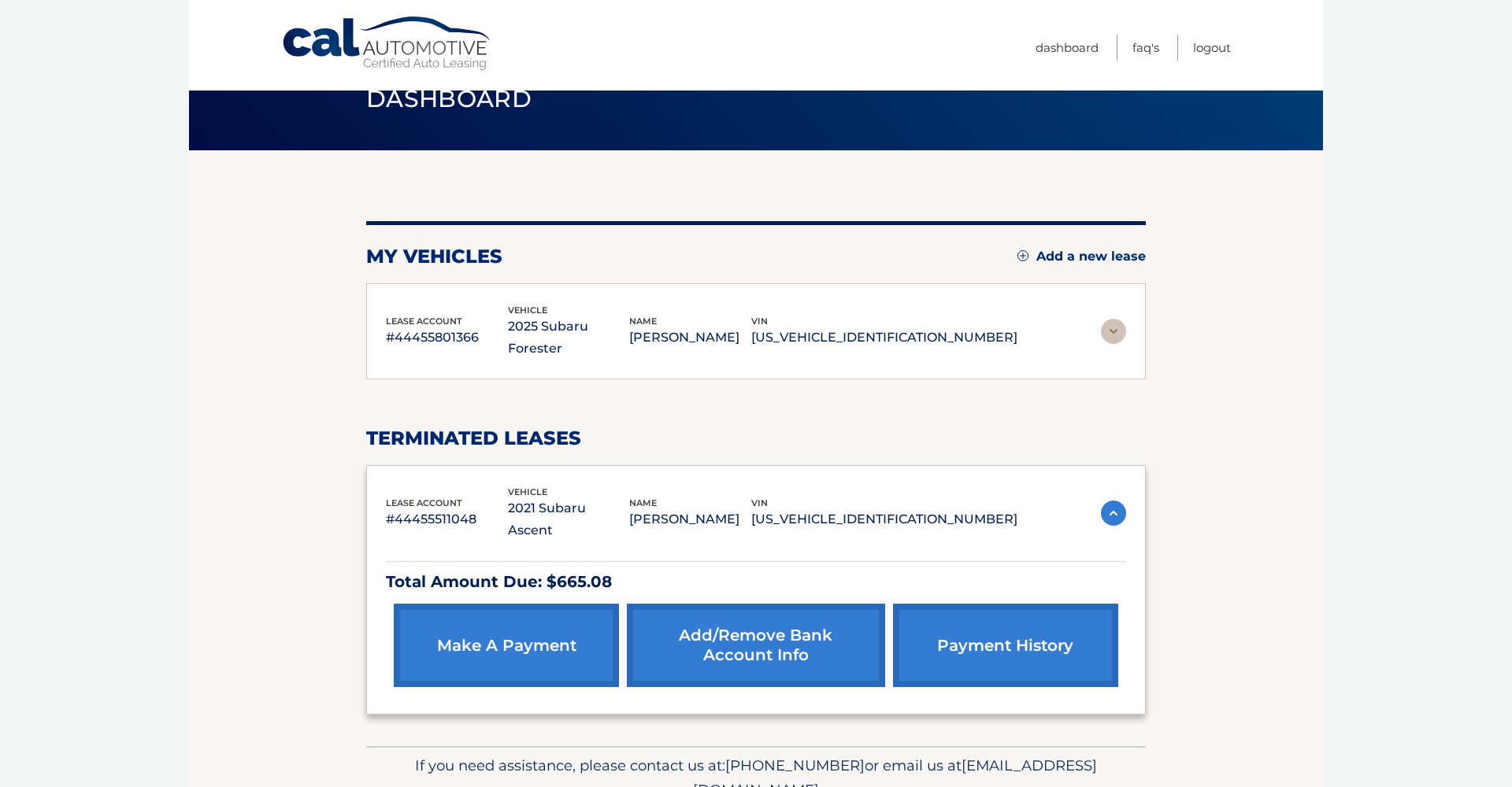
scroll to position [55, 0]
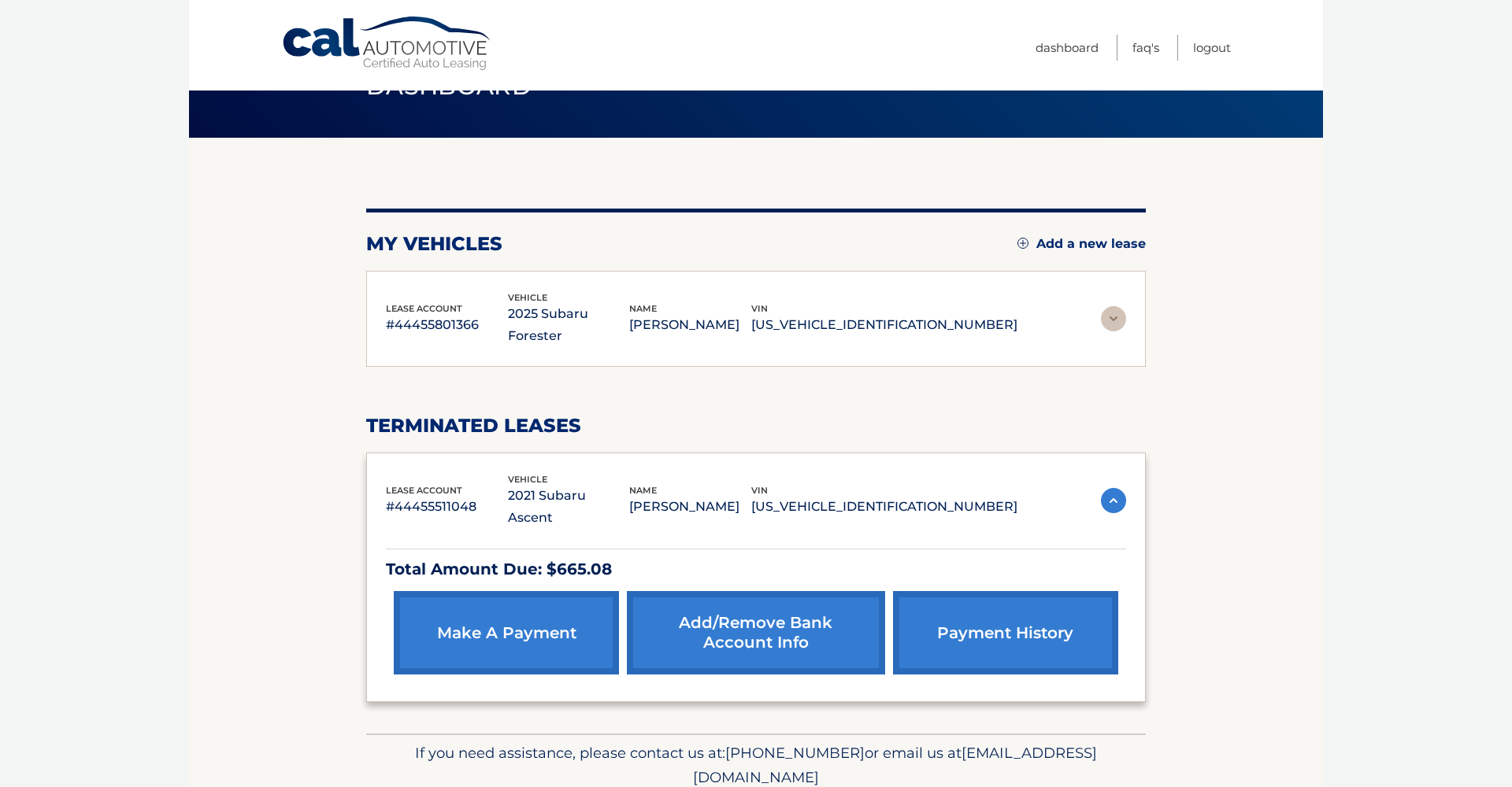
click at [1117, 306] on img at bounding box center [1113, 319] width 26 height 26
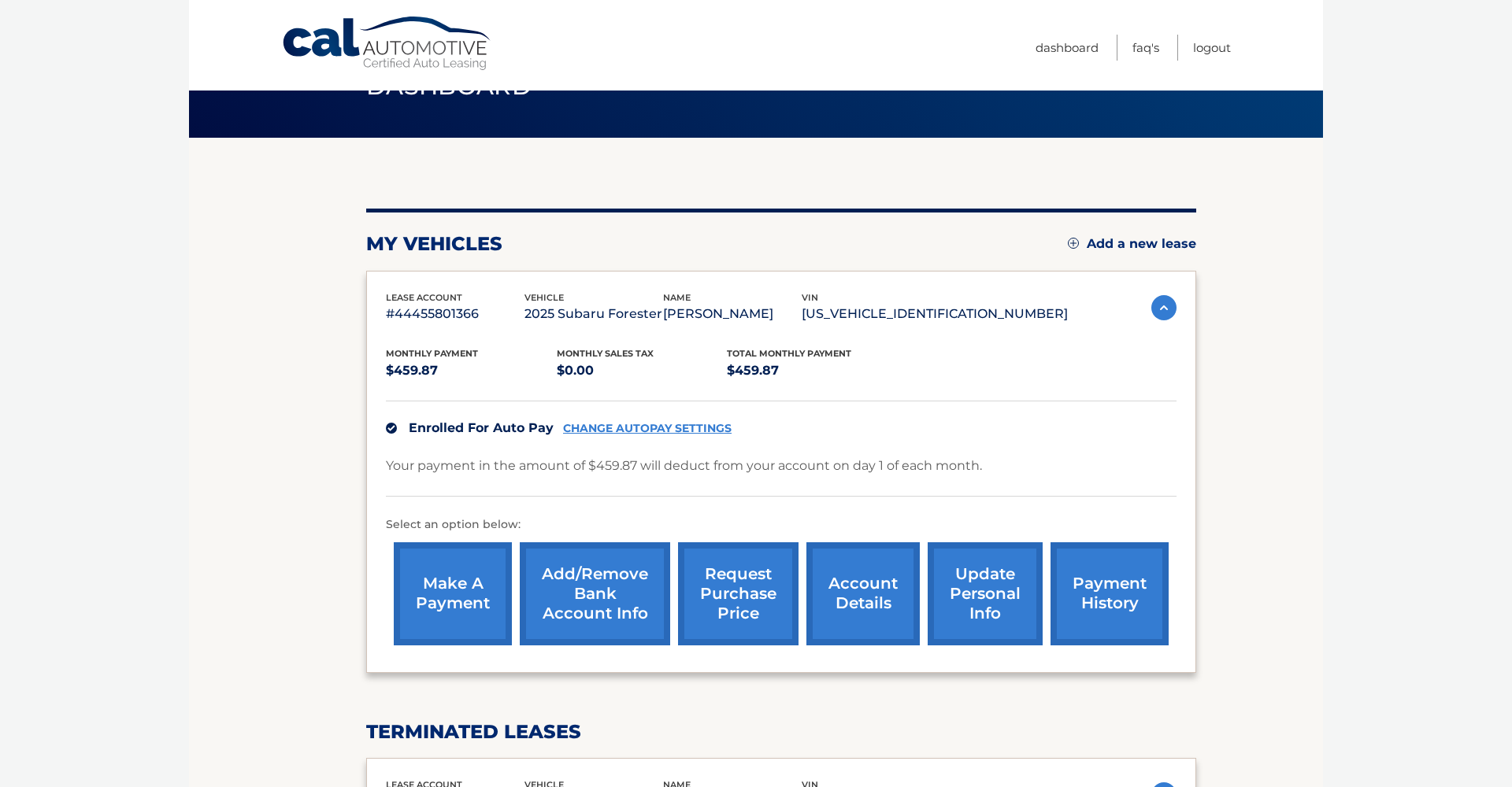
scroll to position [400, 0]
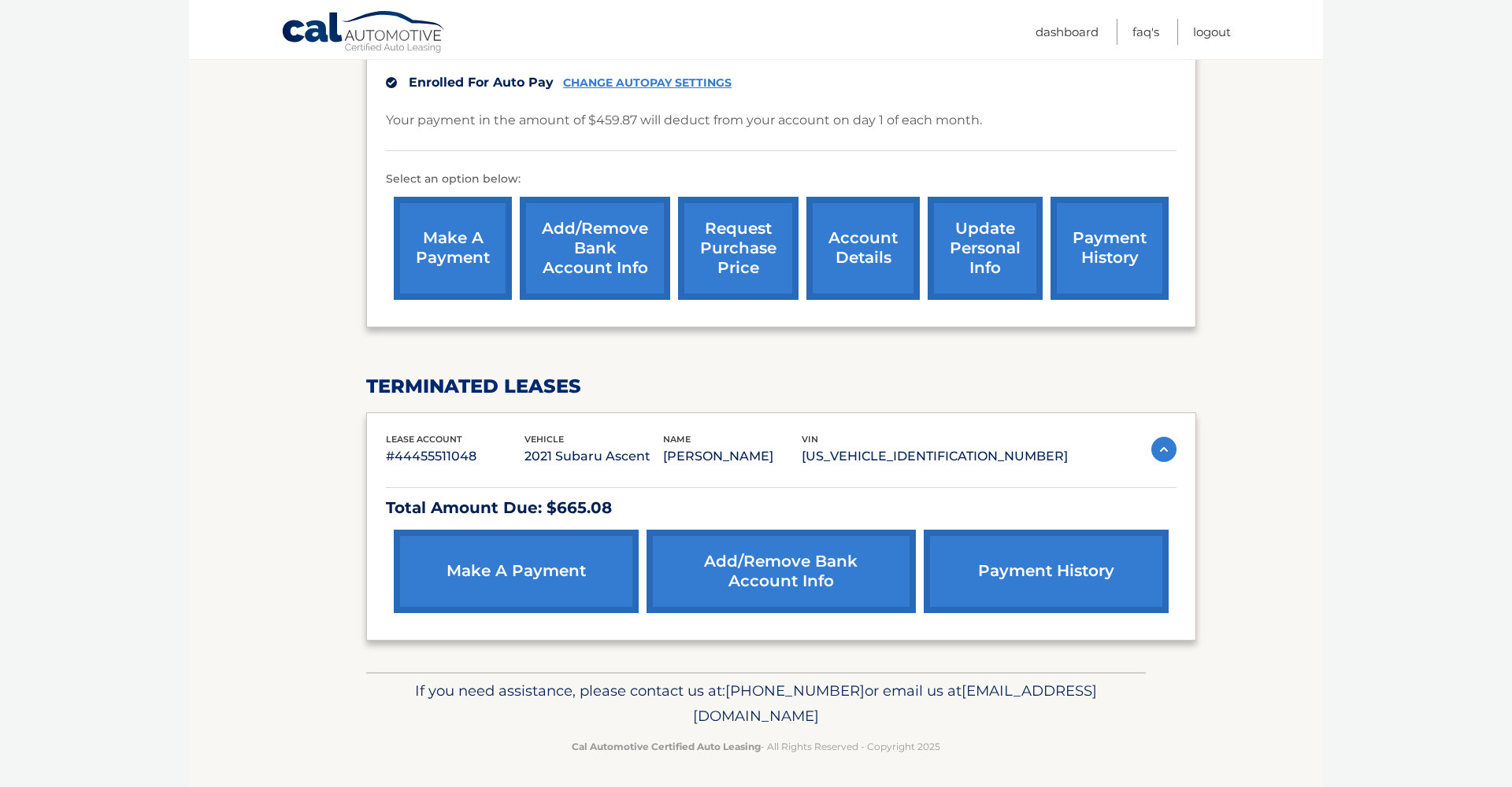
click at [1022, 562] on link "payment history" at bounding box center [1045, 571] width 245 height 83
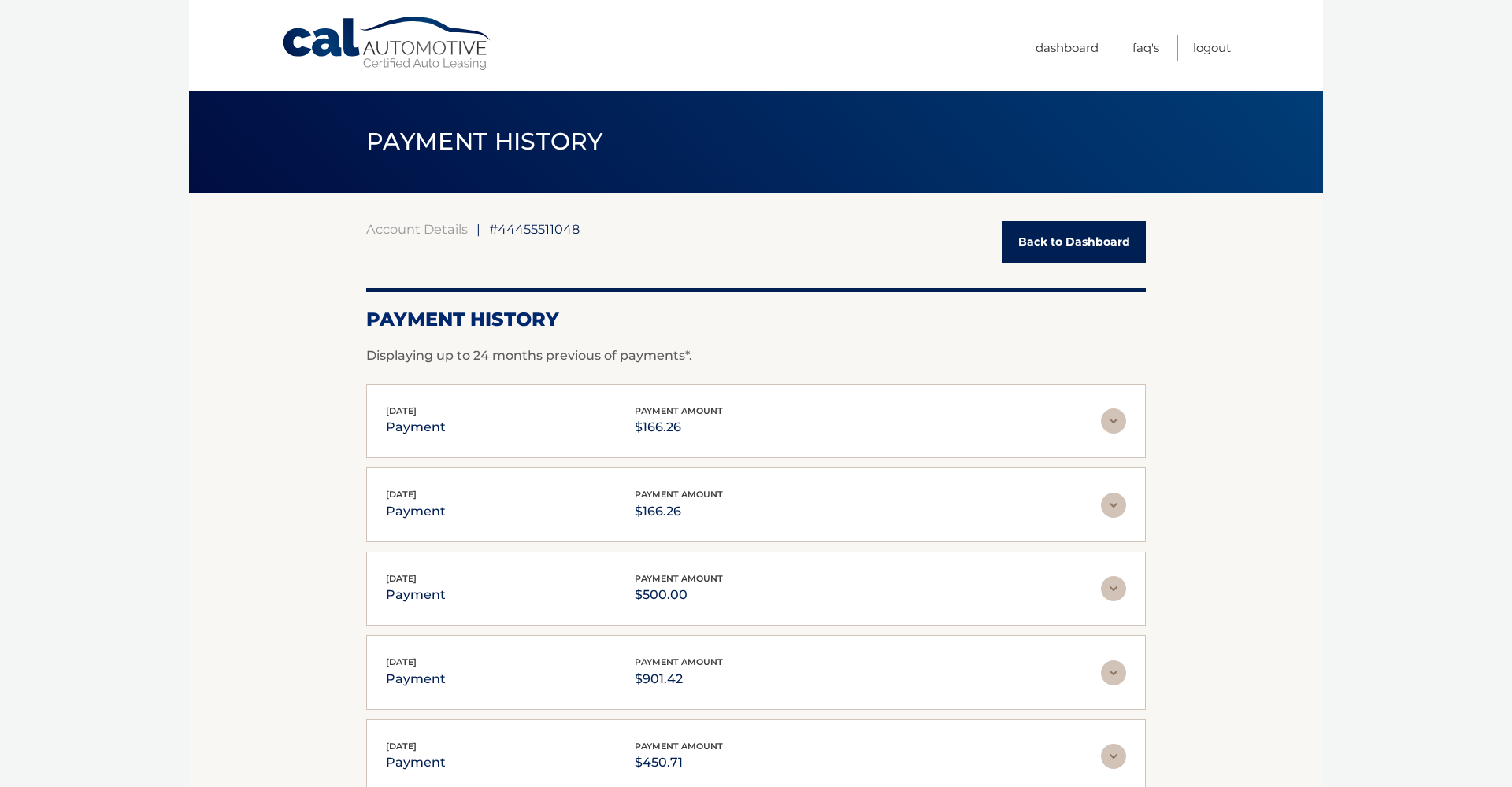
click at [1036, 242] on link "Back to Dashboard" at bounding box center [1074, 241] width 143 height 42
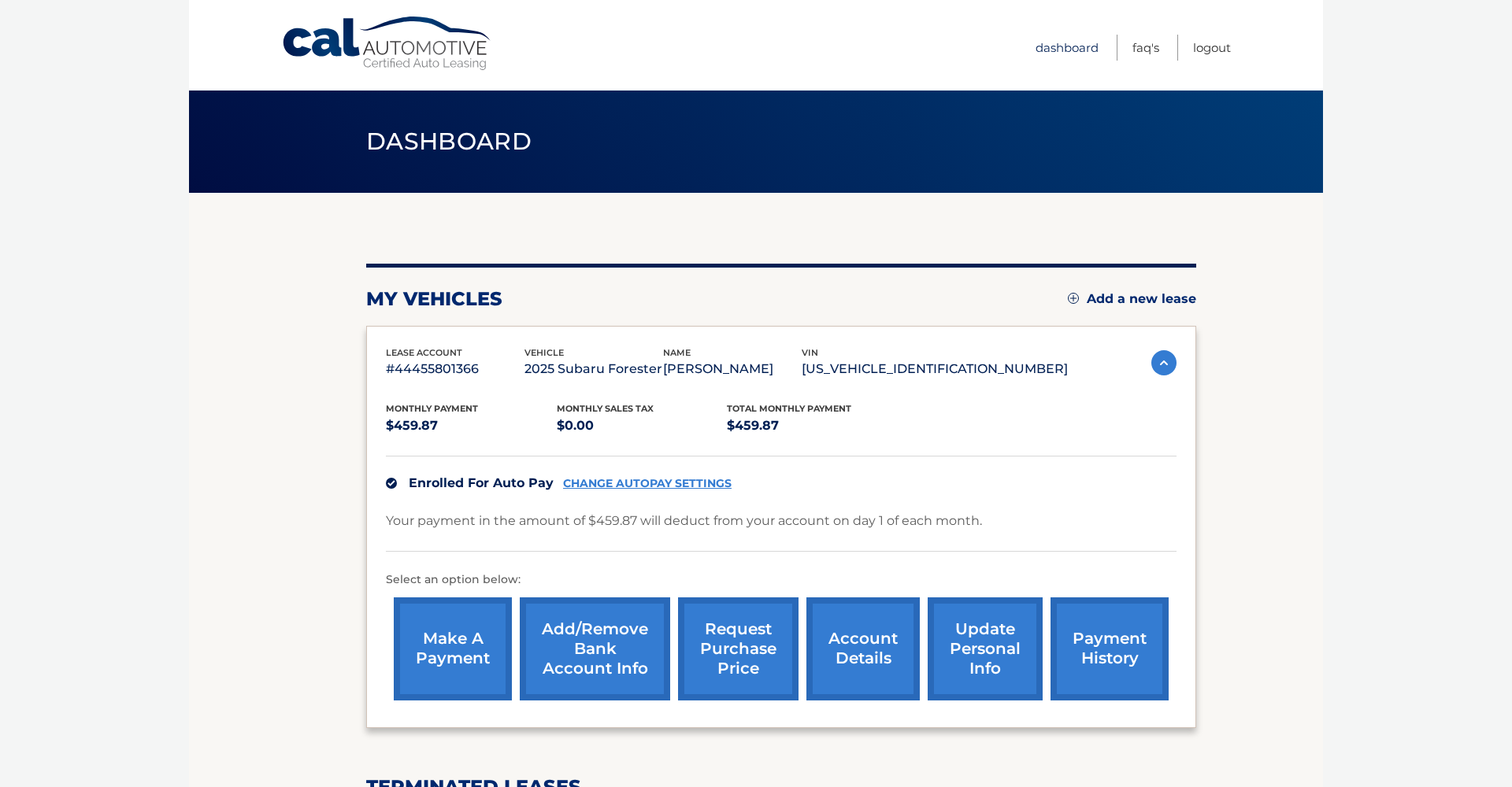
click at [1066, 49] on link "Dashboard" at bounding box center [1067, 47] width 63 height 26
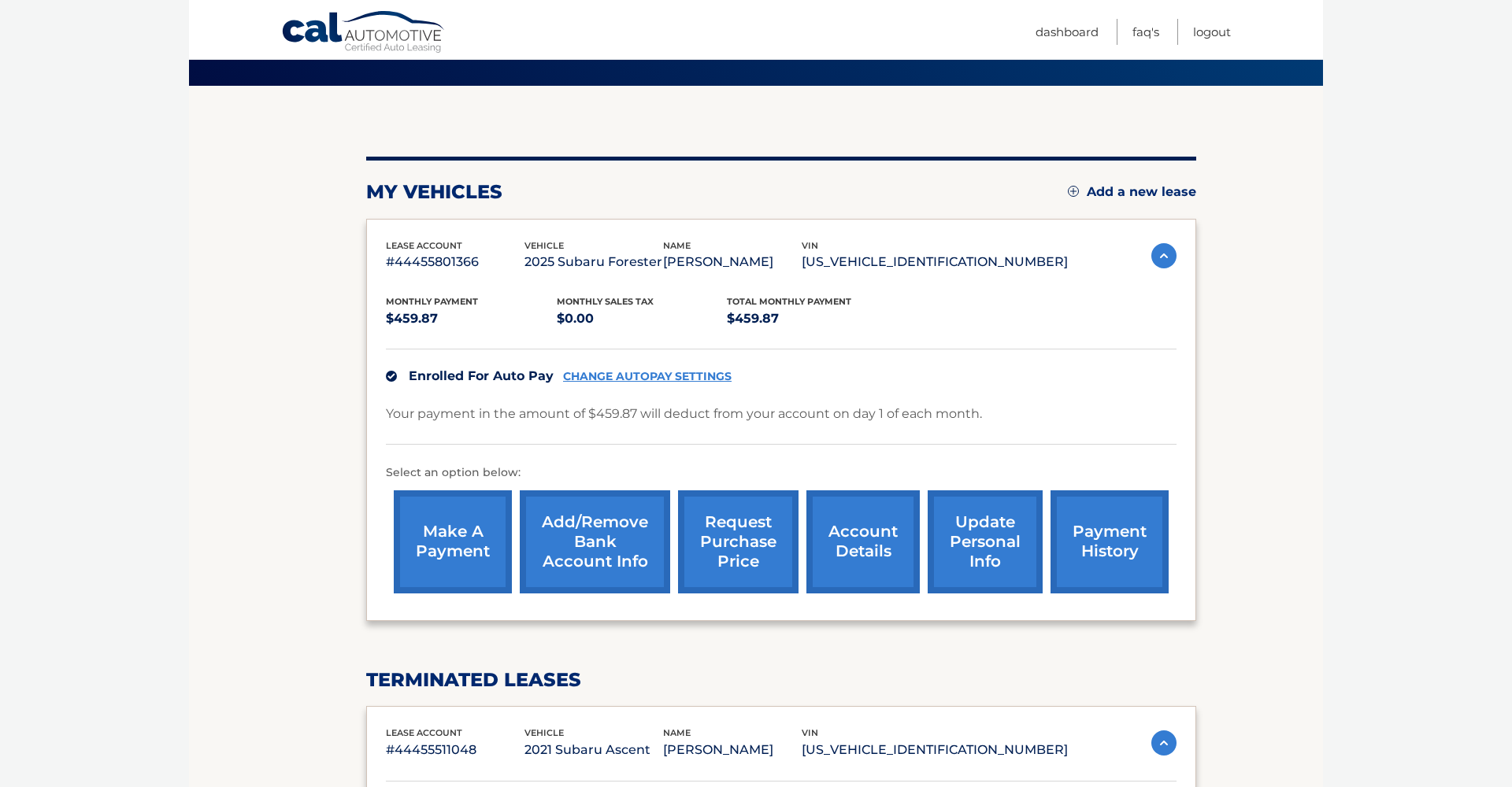
scroll to position [400, 0]
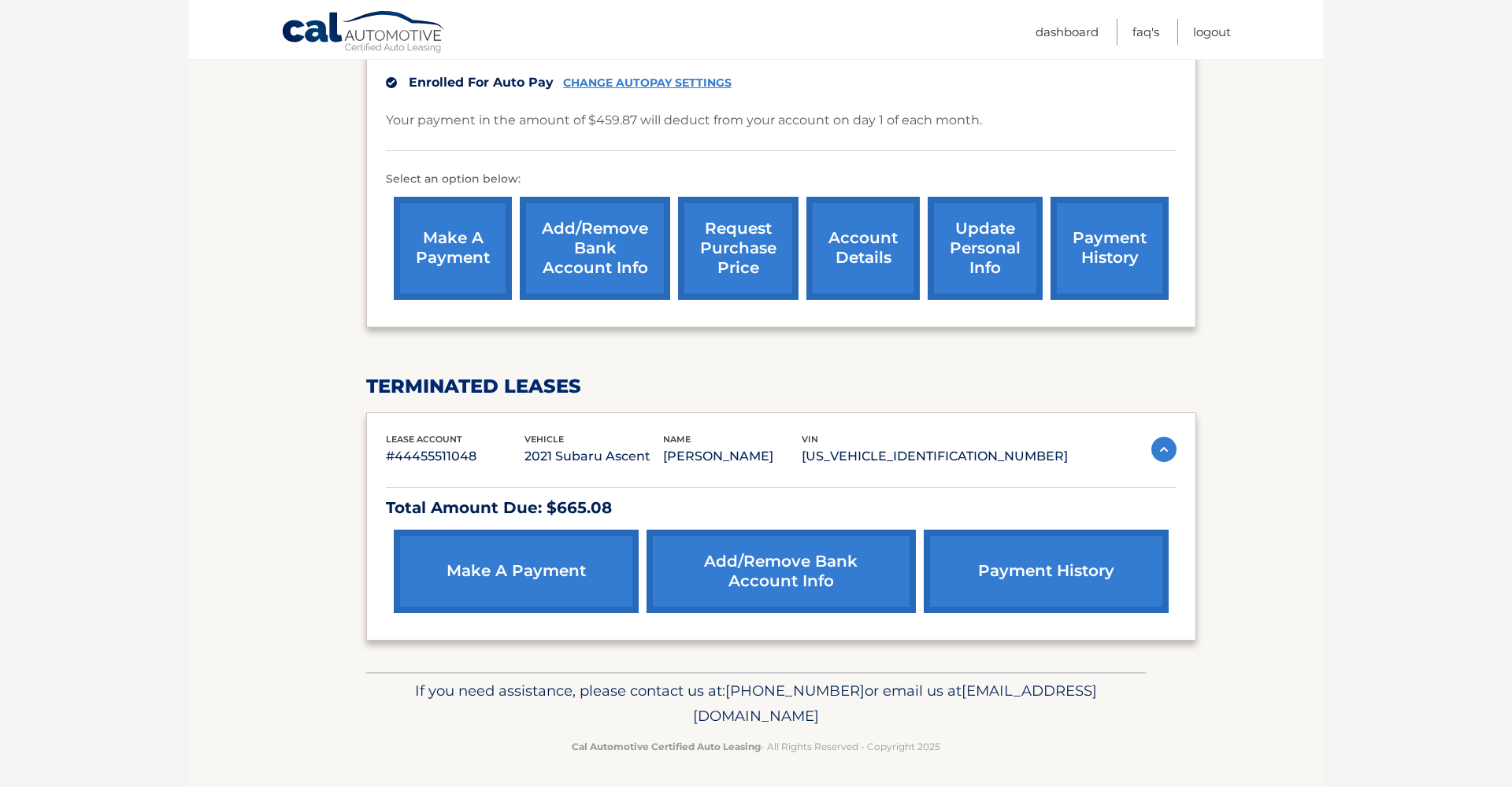
click at [444, 259] on link "make a payment" at bounding box center [452, 248] width 118 height 103
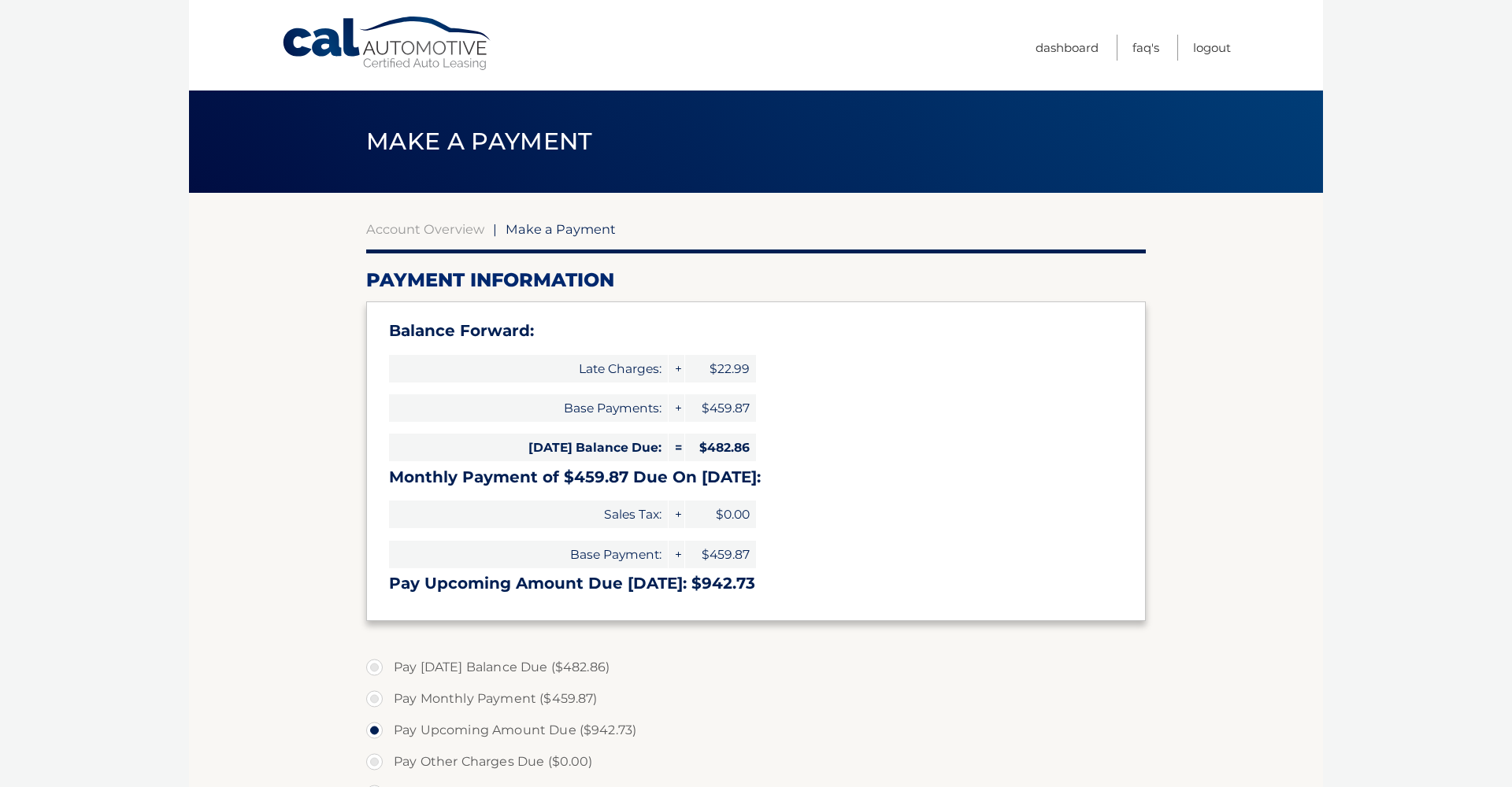
select select "YzFlYWQ5YWYtY2ZhZi00OGRjLWFjZmUtOGUyNzk0YjE4ZTk0"
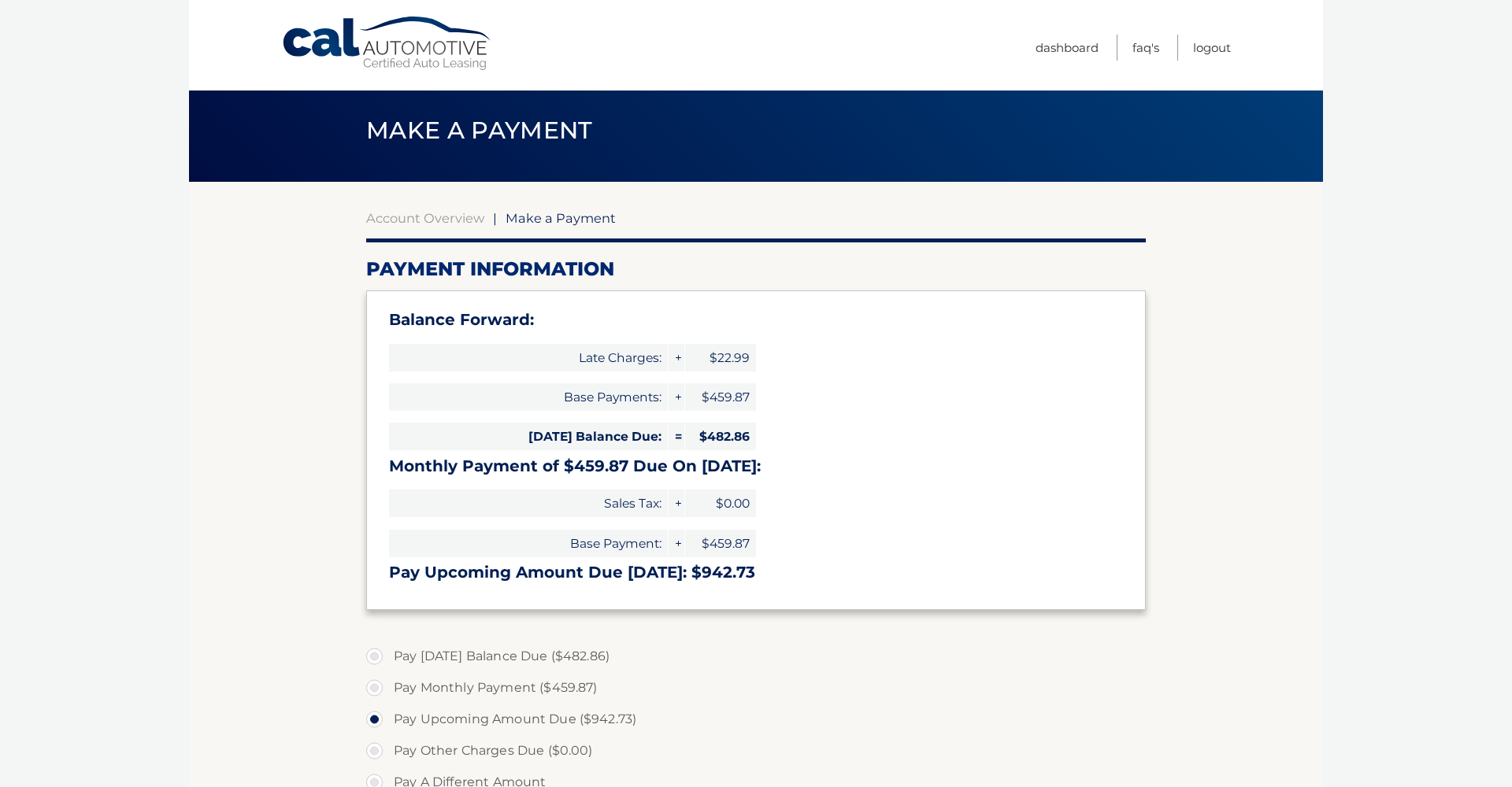
scroll to position [423, 0]
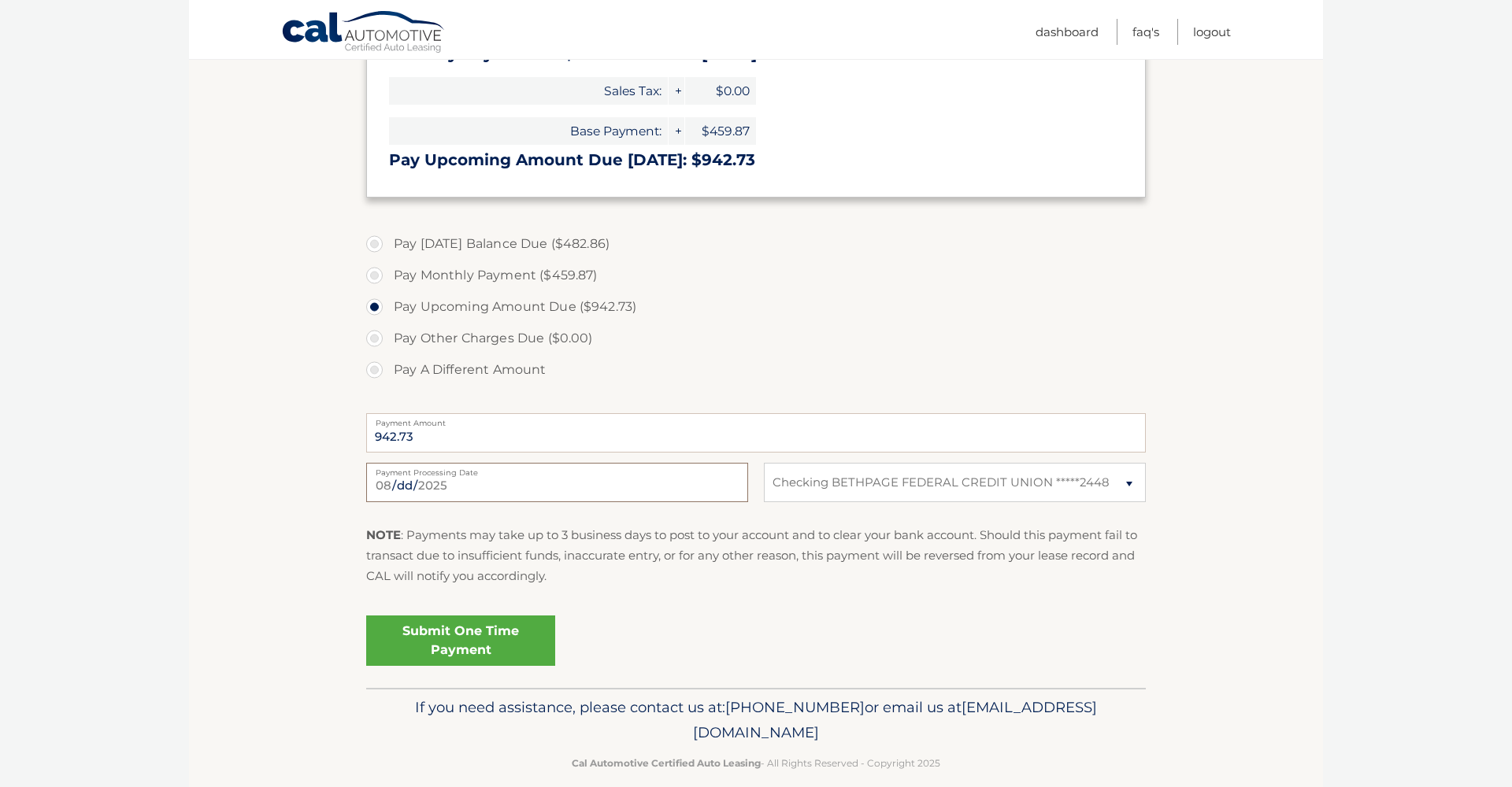
click at [470, 486] on input "[DATE]" at bounding box center [557, 482] width 382 height 40
type input "[DATE]"
click at [374, 240] on label "Pay Today's Balance Due ($482.86)" at bounding box center [756, 244] width 779 height 32
click at [374, 240] on input "Pay Today's Balance Due ($482.86)" at bounding box center [380, 240] width 16 height 26
radio input "true"
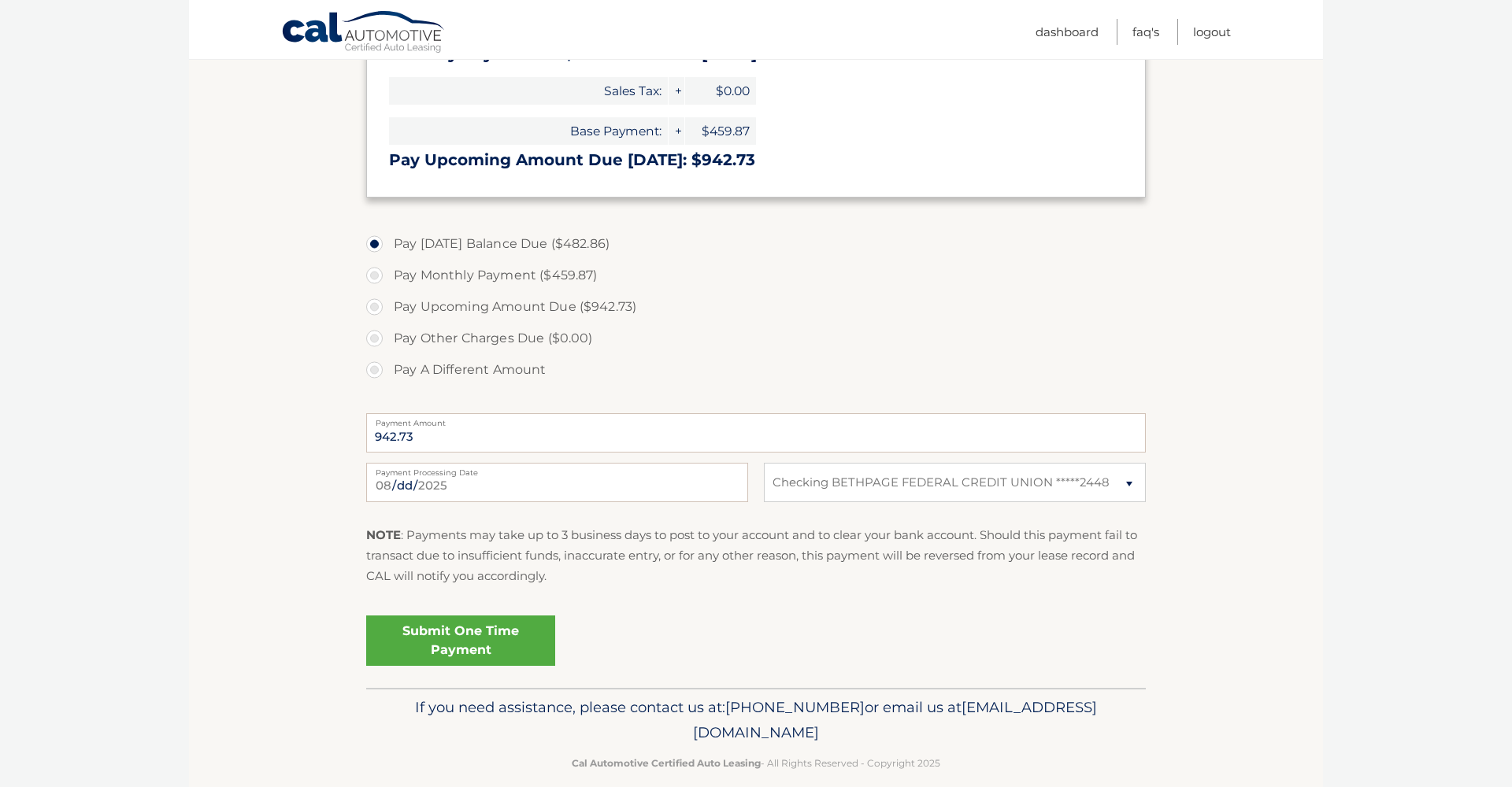
type input "482.86"
click at [491, 487] on input "2025-08-29" at bounding box center [557, 482] width 382 height 40
click at [496, 641] on link "Submit One Time Payment" at bounding box center [460, 640] width 189 height 50
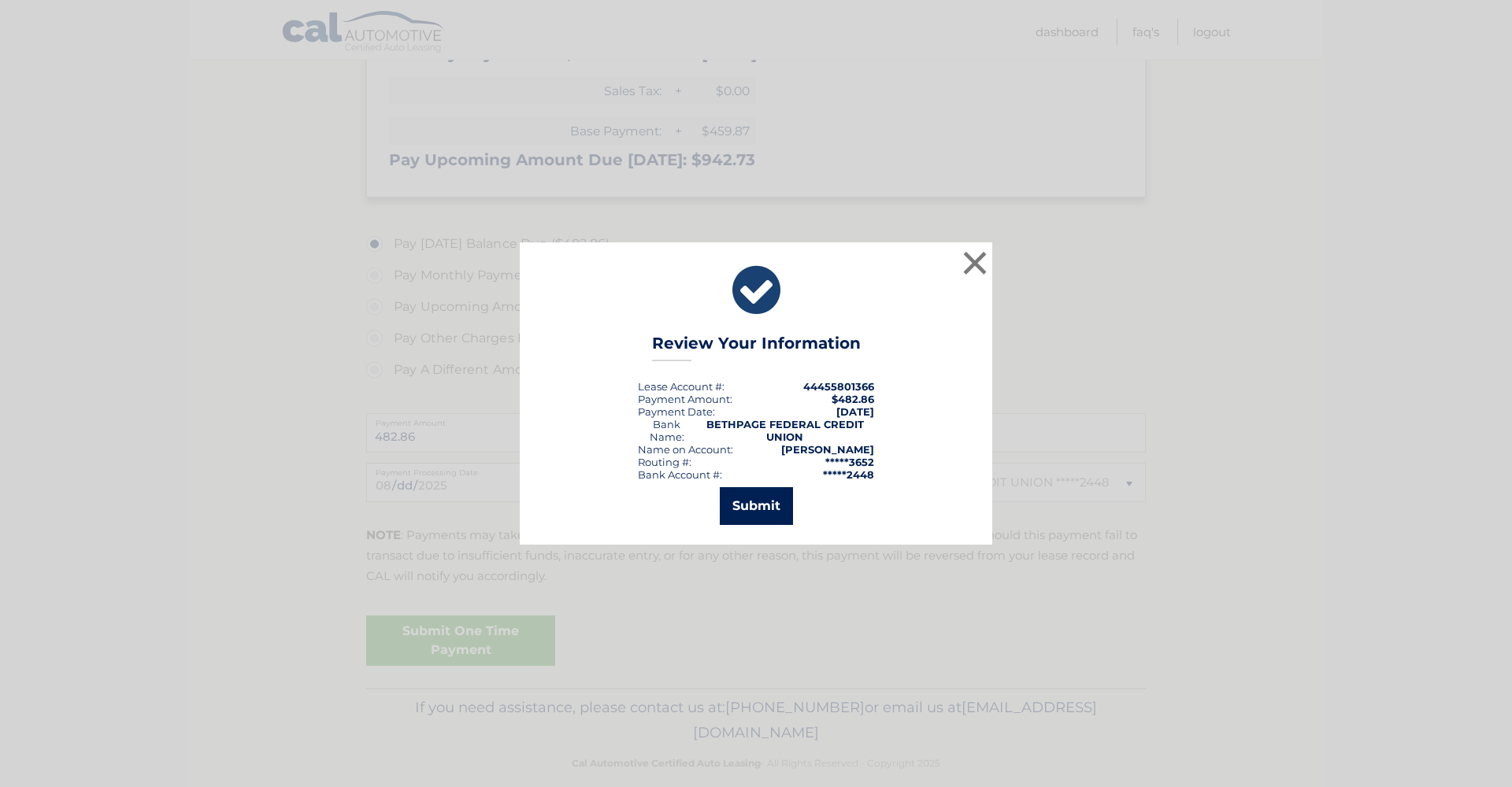
click at [762, 511] on button "Submit" at bounding box center [756, 505] width 73 height 38
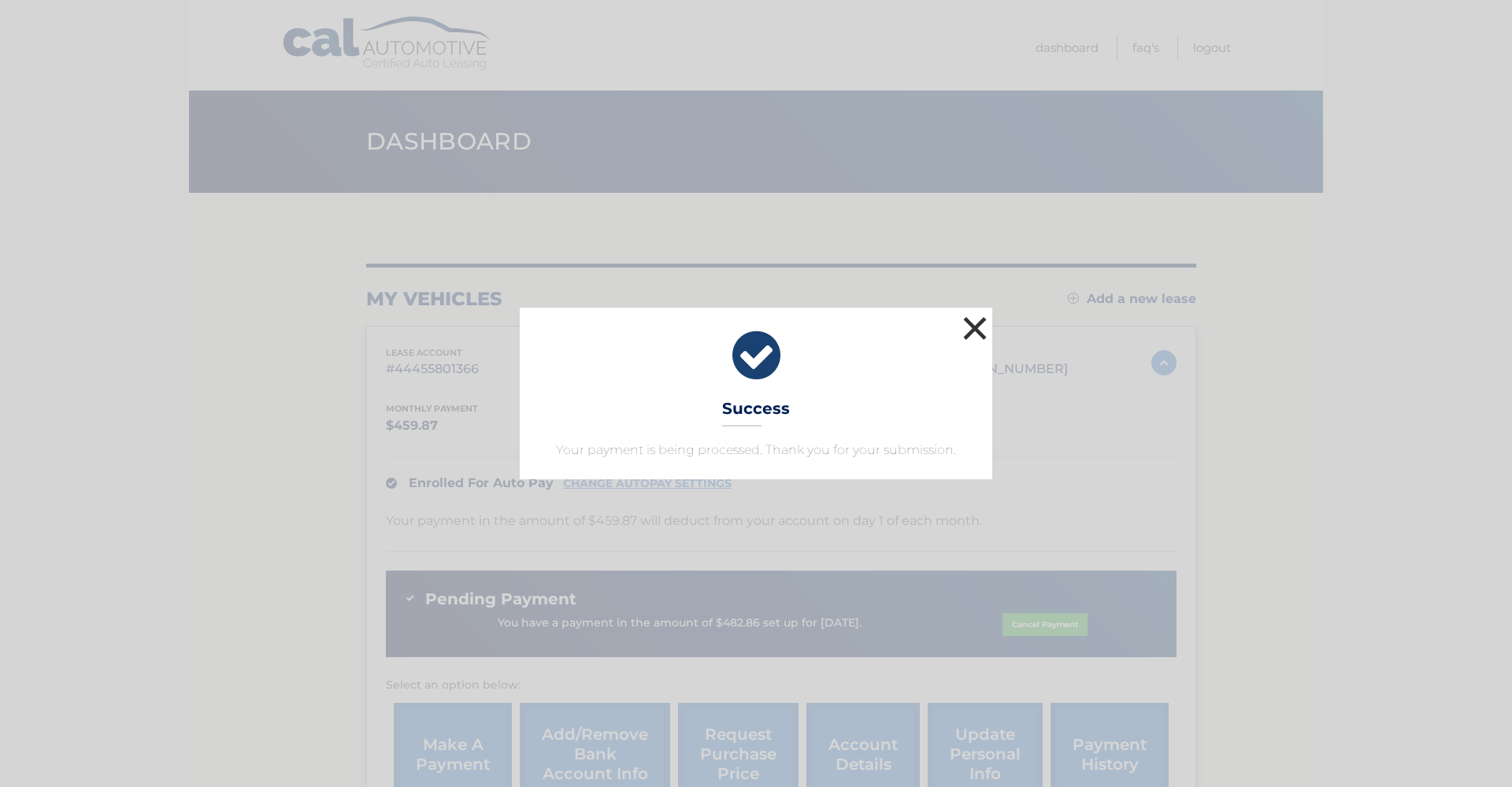
click at [972, 326] on button "×" at bounding box center [975, 329] width 32 height 32
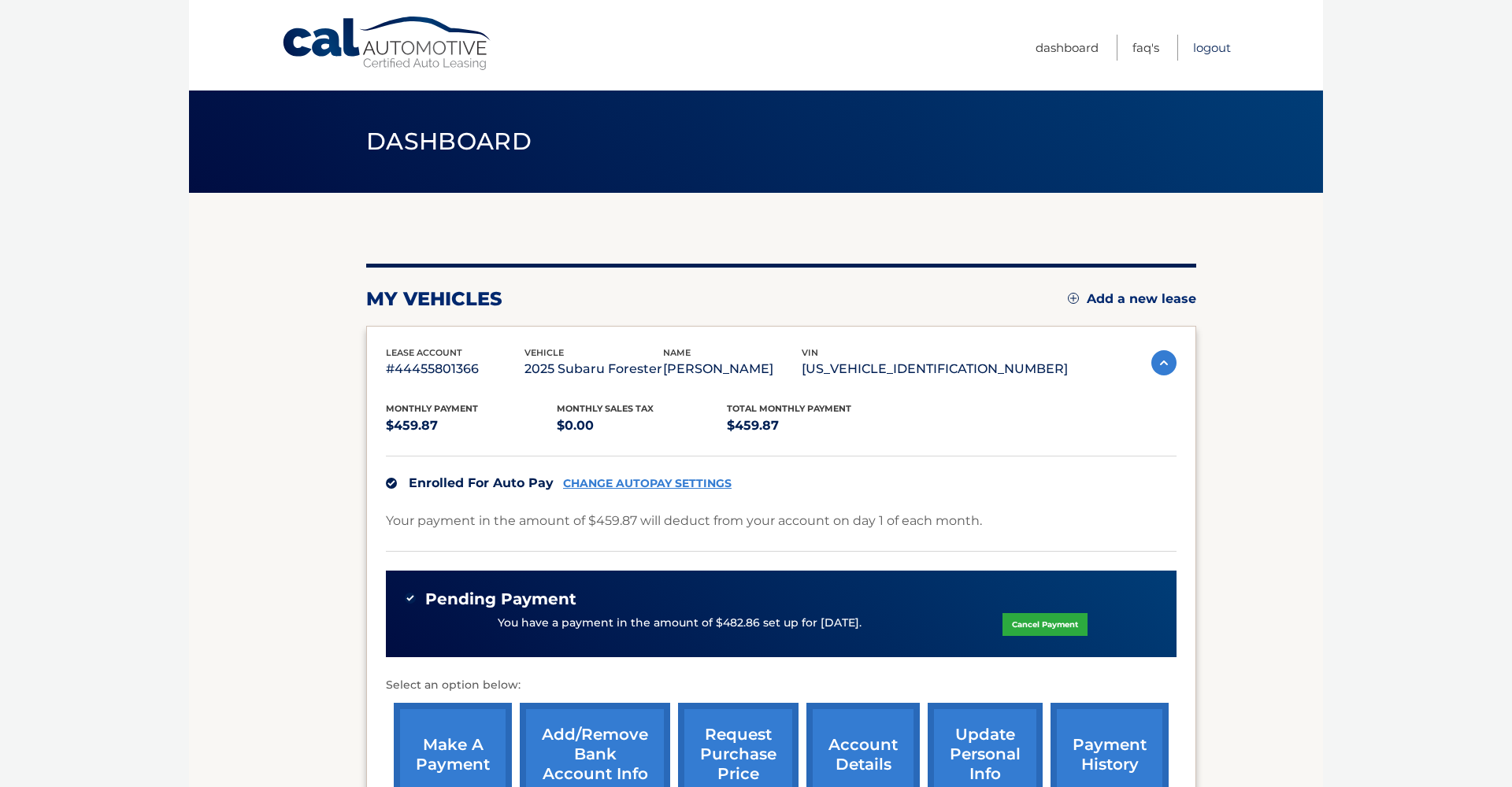
click at [1209, 50] on link "Logout" at bounding box center [1212, 47] width 38 height 26
